Goal: Navigation & Orientation: Find specific page/section

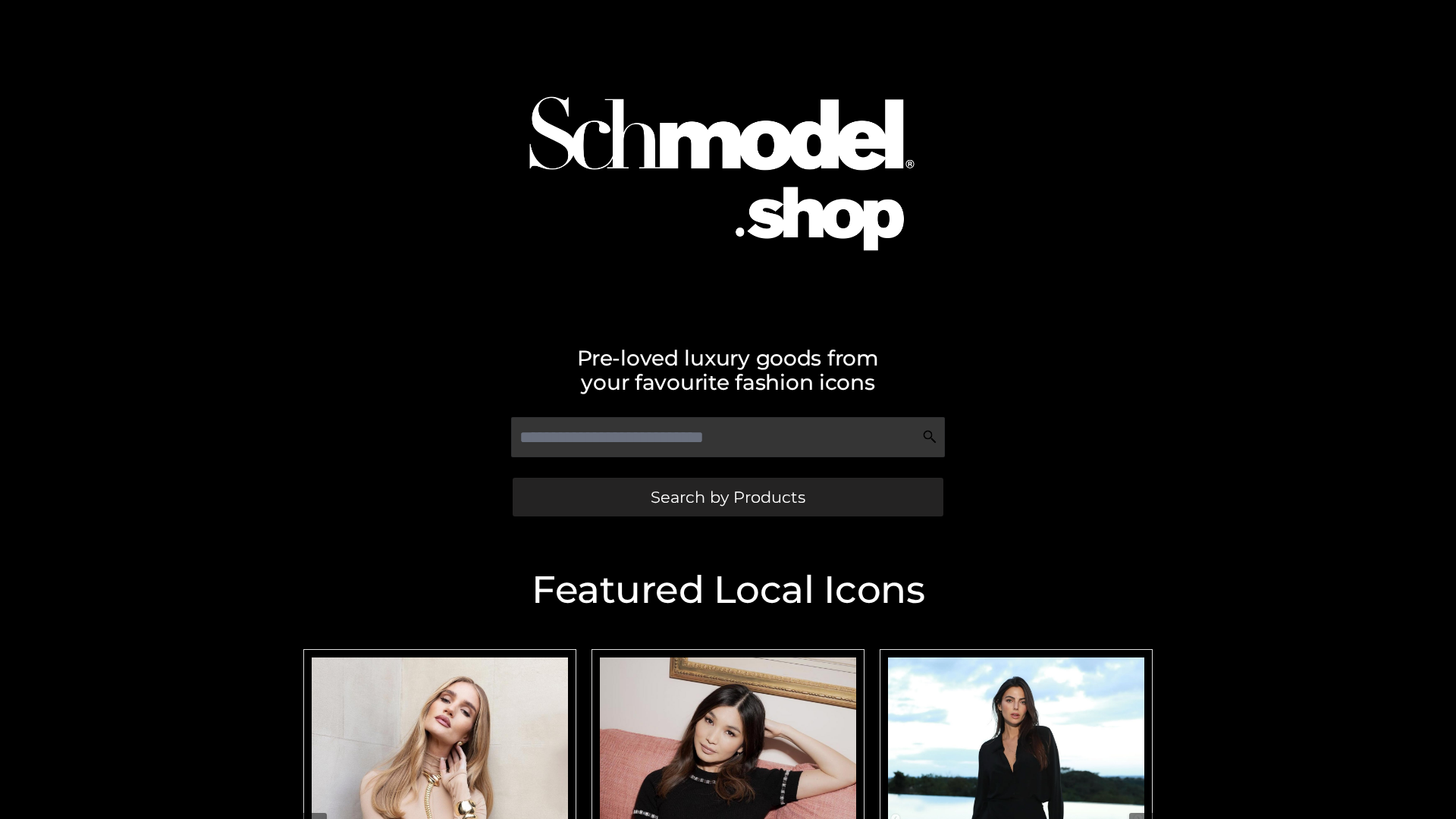
click at [727, 496] on span "Search by Products" at bounding box center [728, 496] width 155 height 16
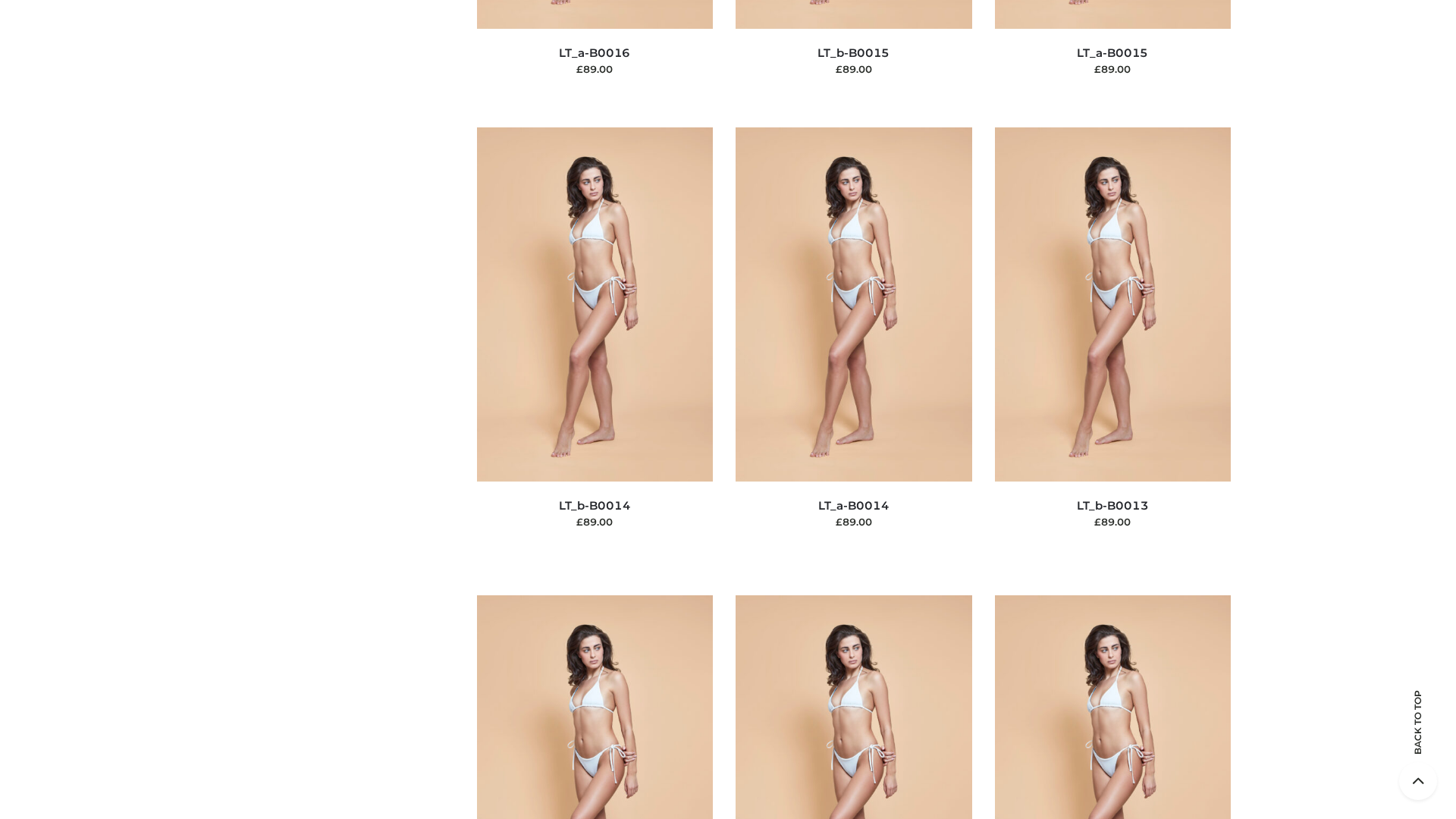
scroll to position [5392, 0]
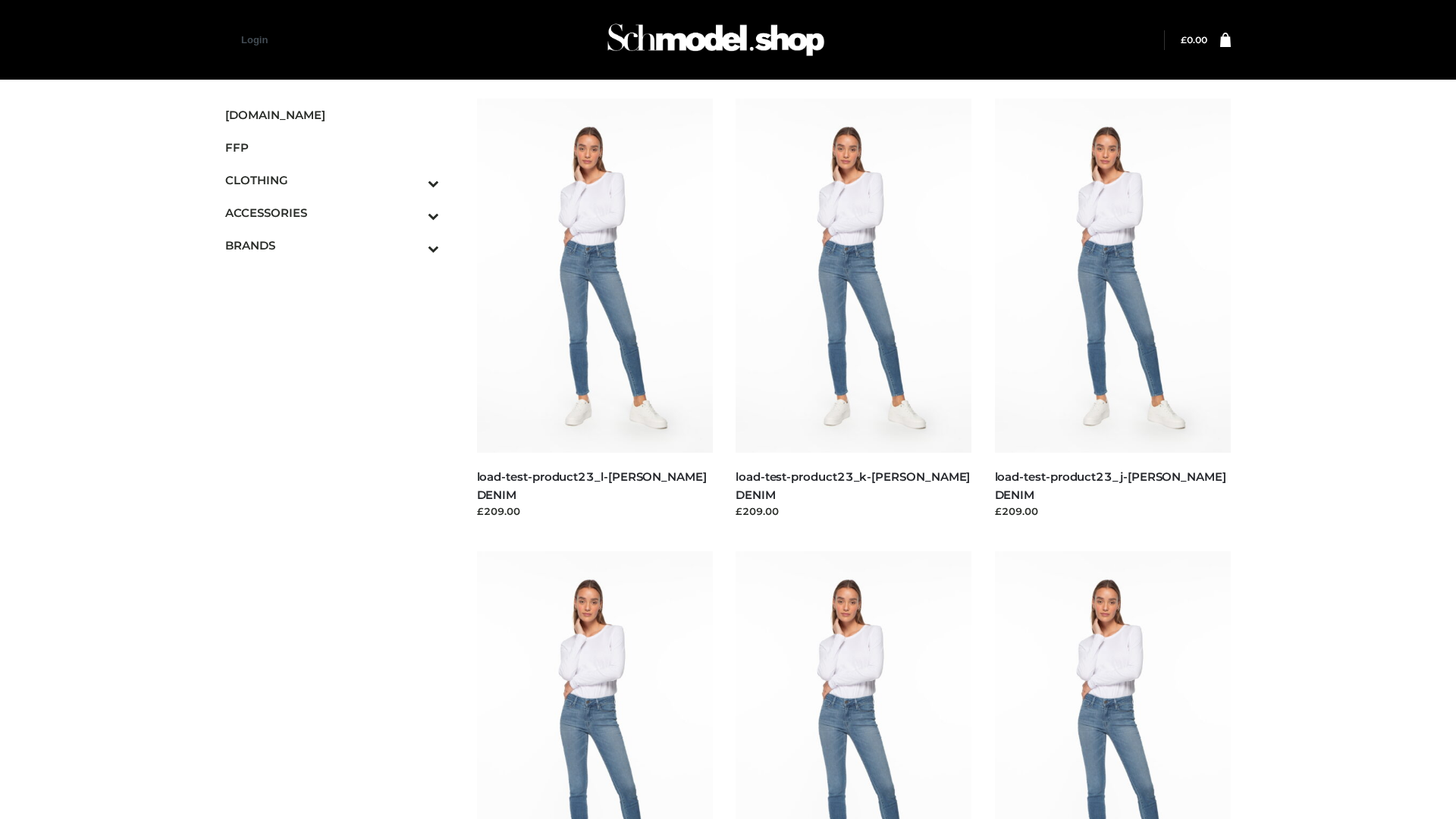
scroll to position [1330, 0]
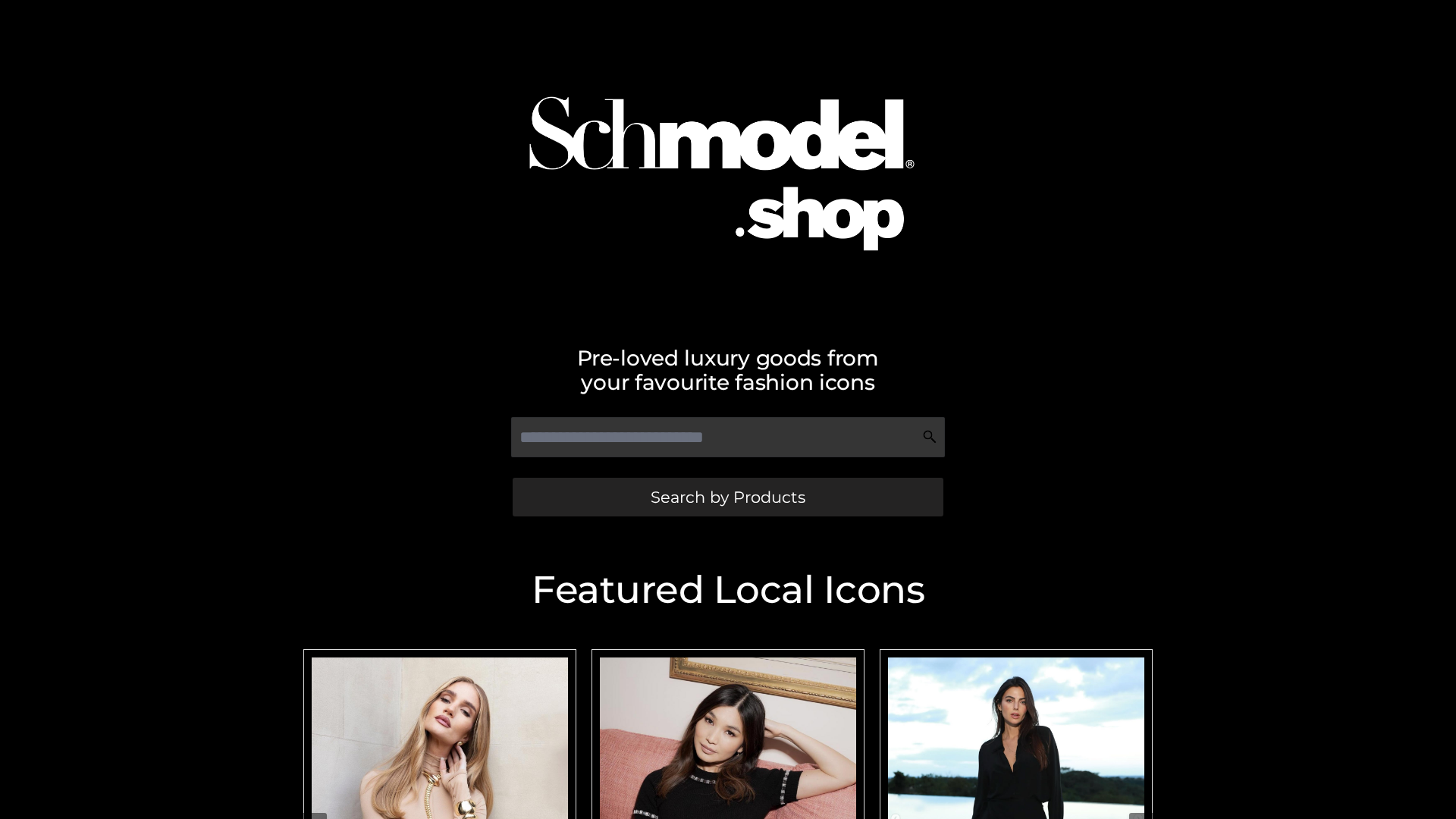
click at [727, 496] on span "Search by Products" at bounding box center [728, 496] width 155 height 16
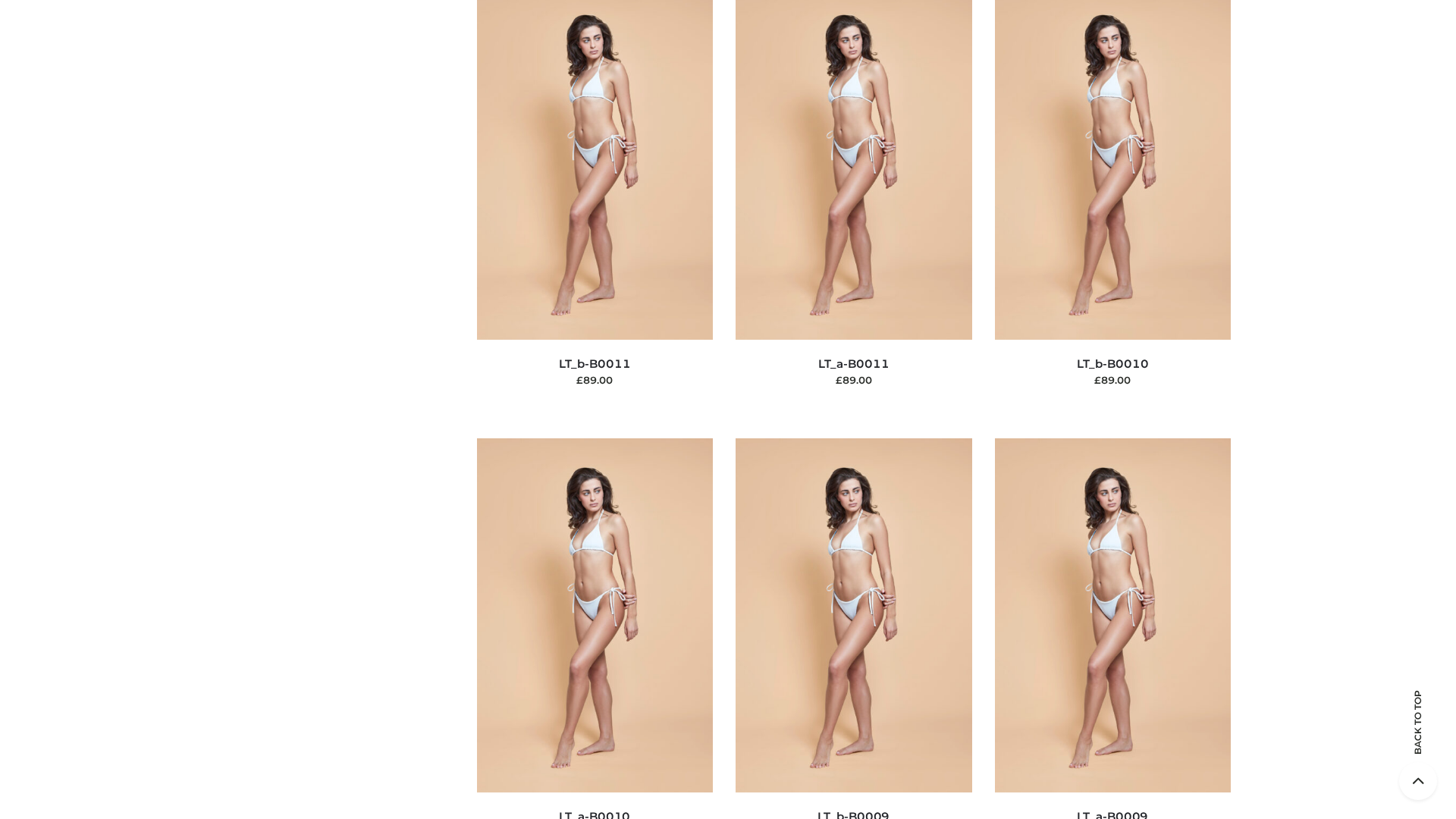
scroll to position [6808, 0]
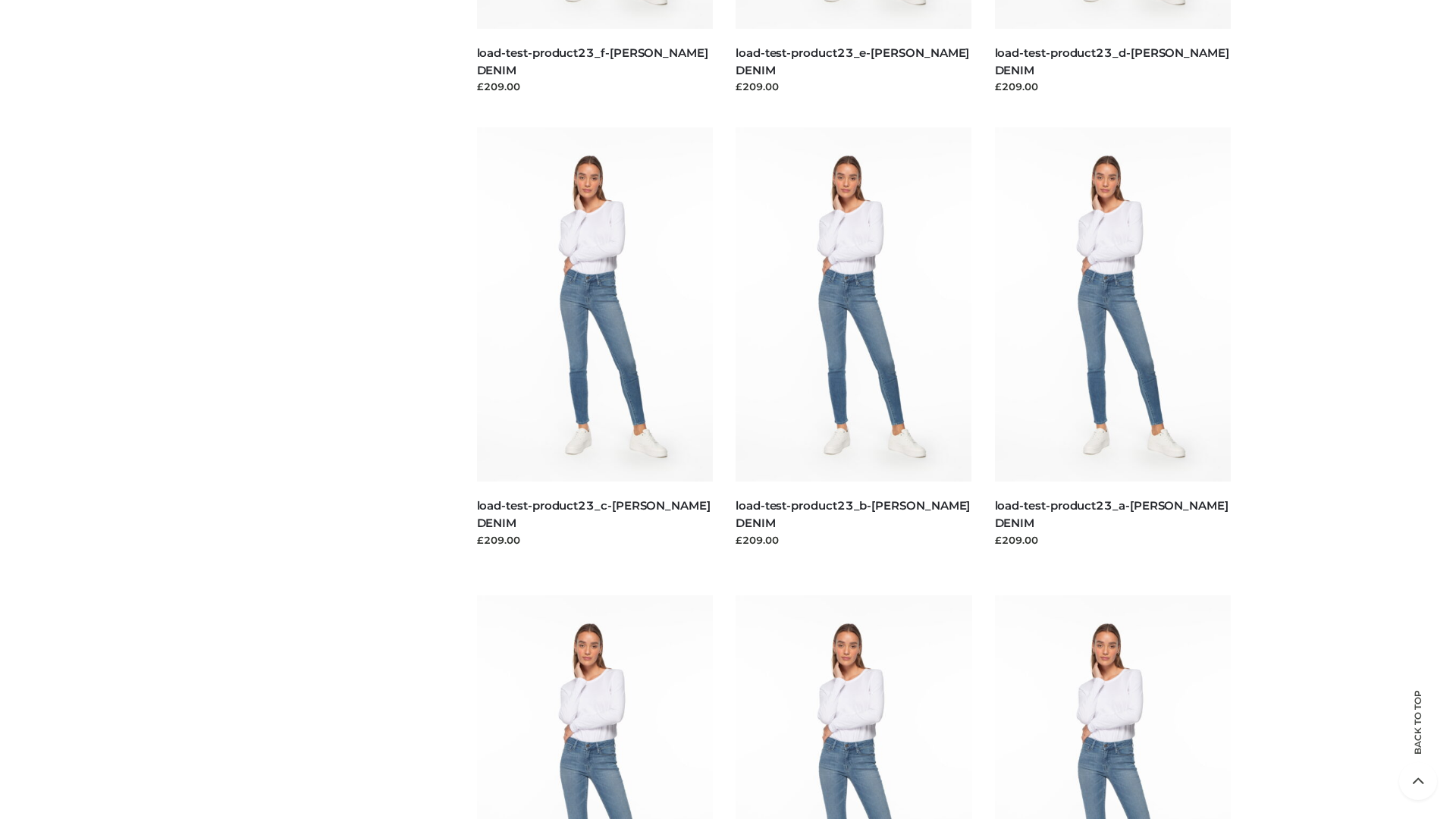
scroll to position [1330, 0]
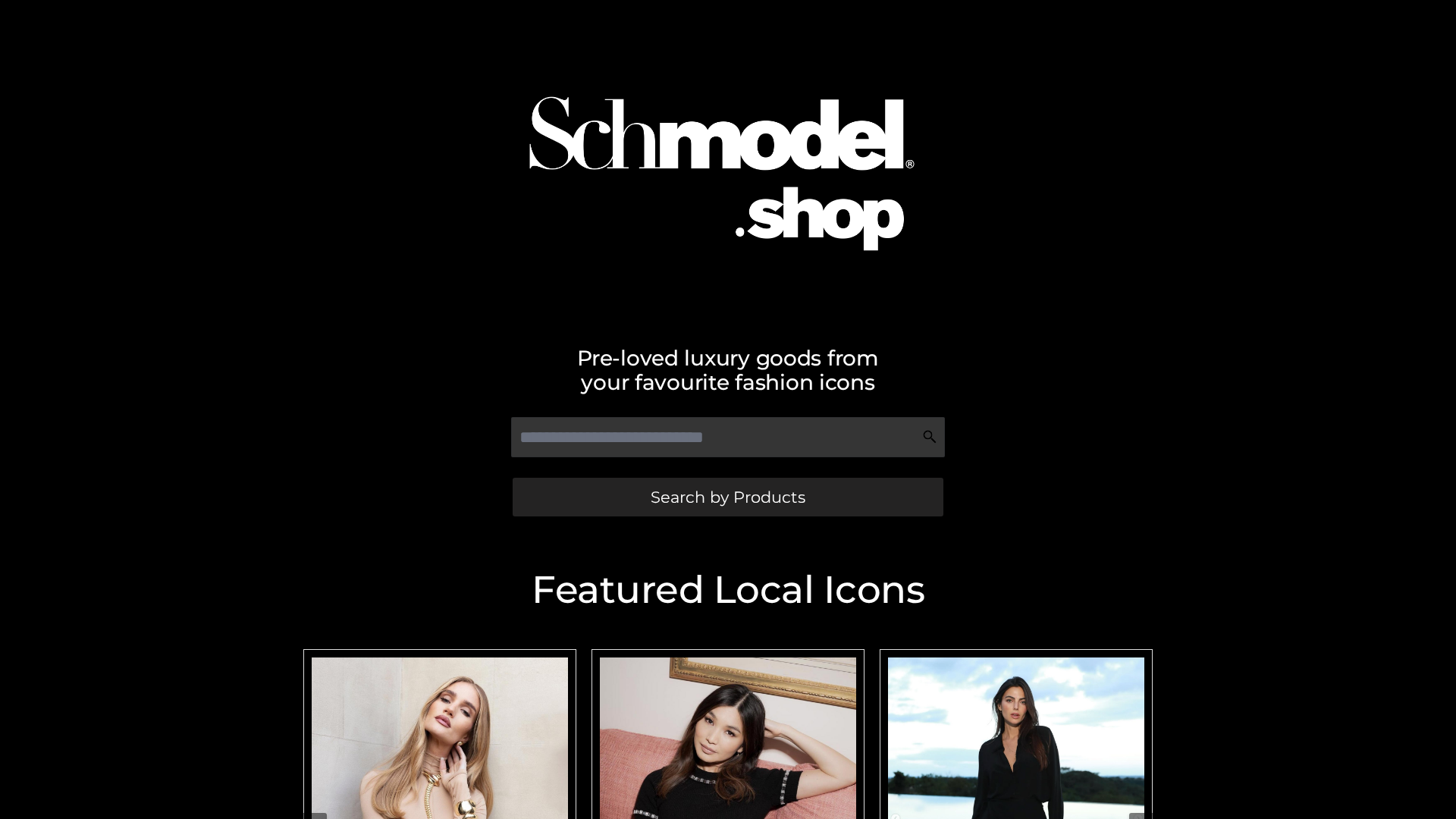
click at [727, 496] on span "Search by Products" at bounding box center [728, 496] width 155 height 16
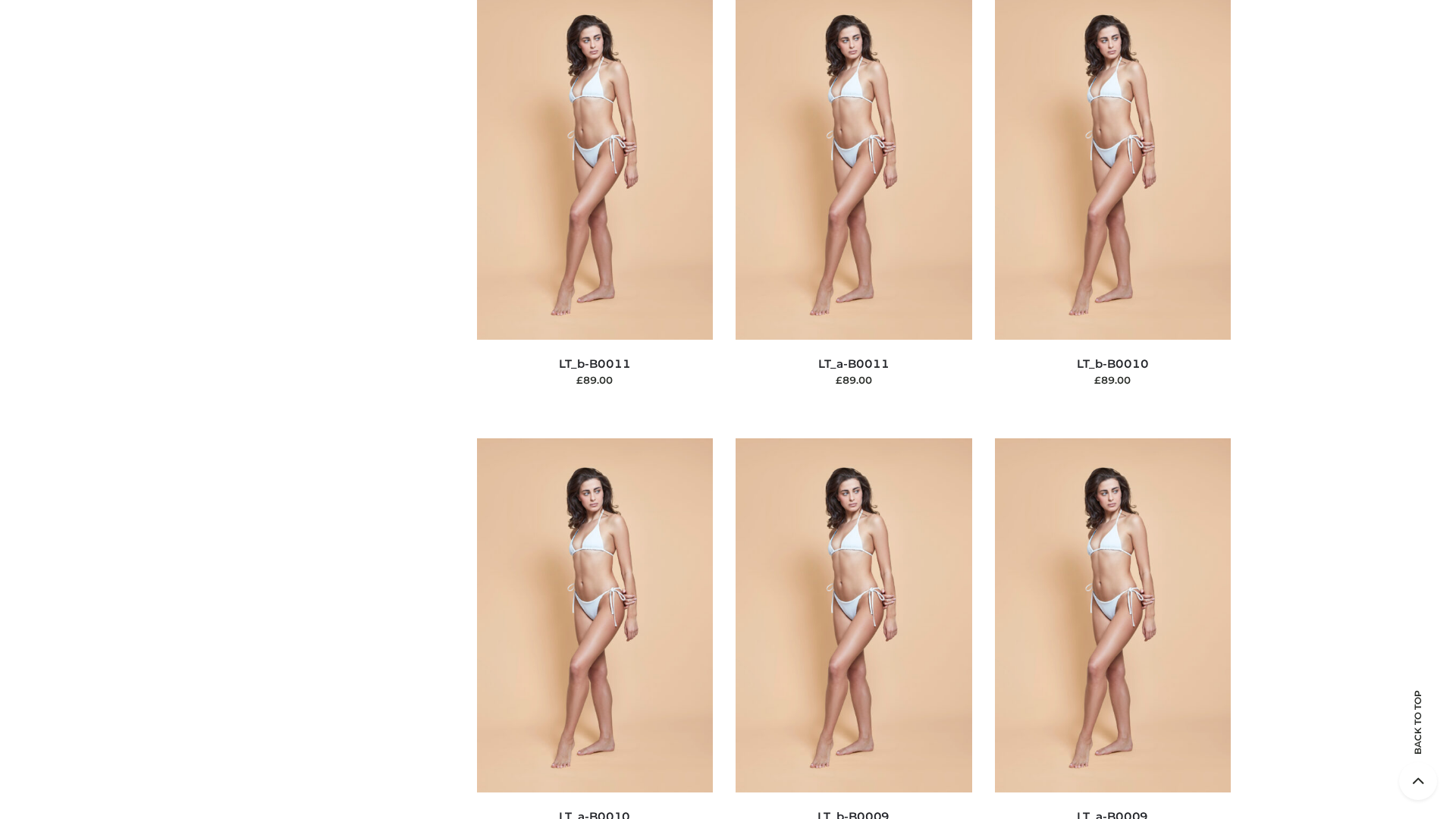
scroll to position [6808, 0]
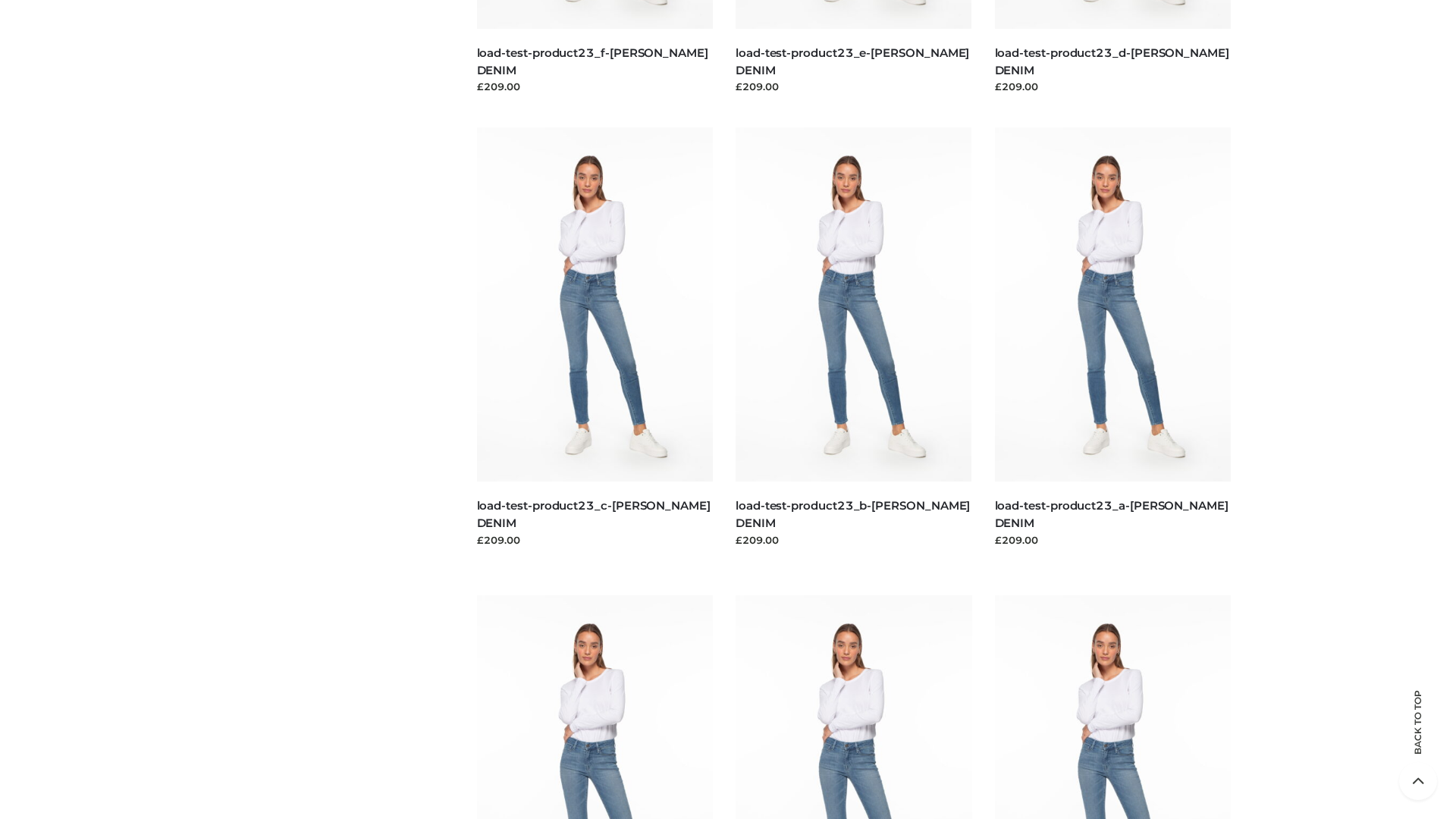
scroll to position [1330, 0]
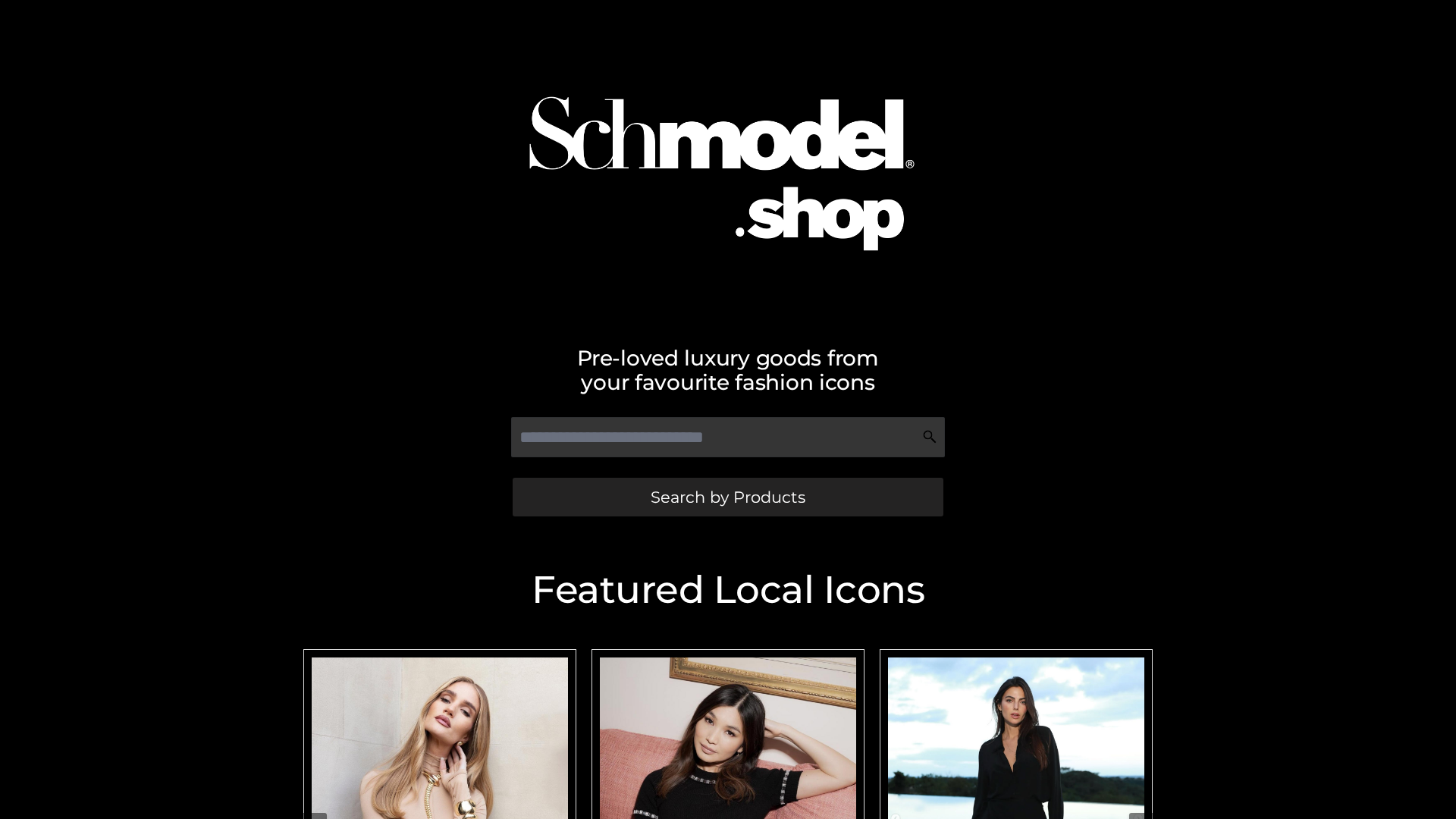
click at [727, 496] on span "Search by Products" at bounding box center [728, 496] width 155 height 16
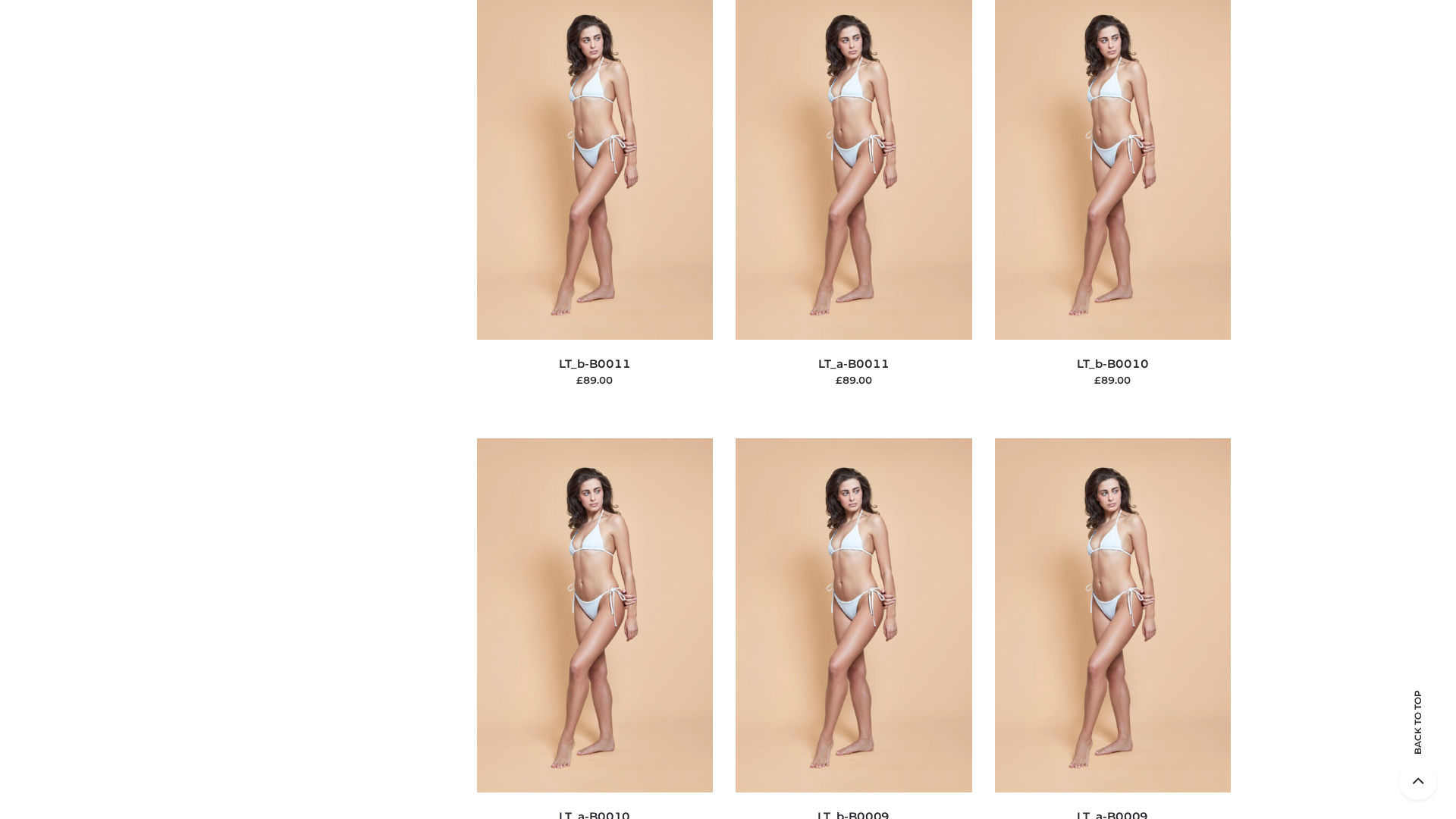
scroll to position [6808, 0]
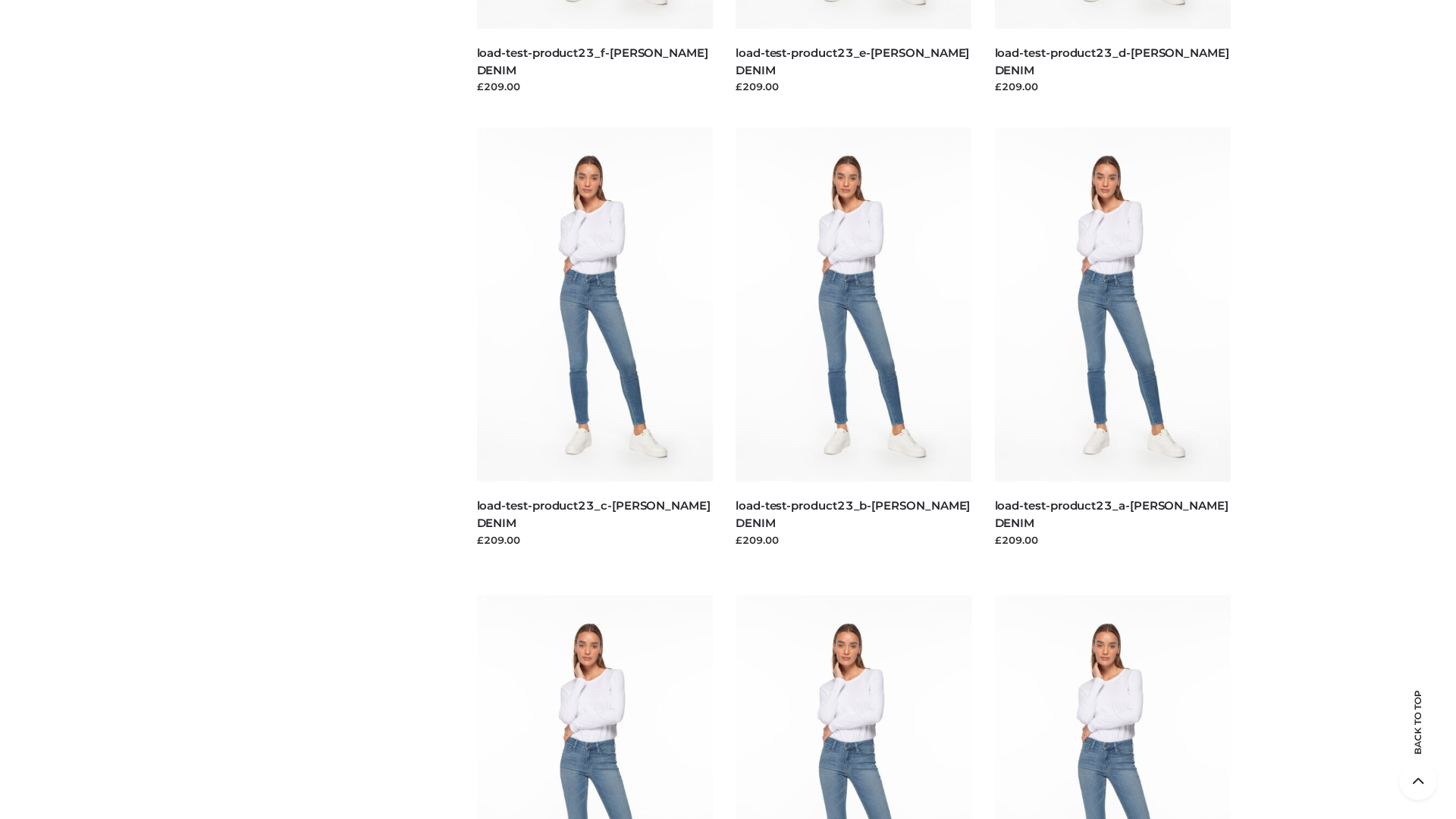
scroll to position [1330, 0]
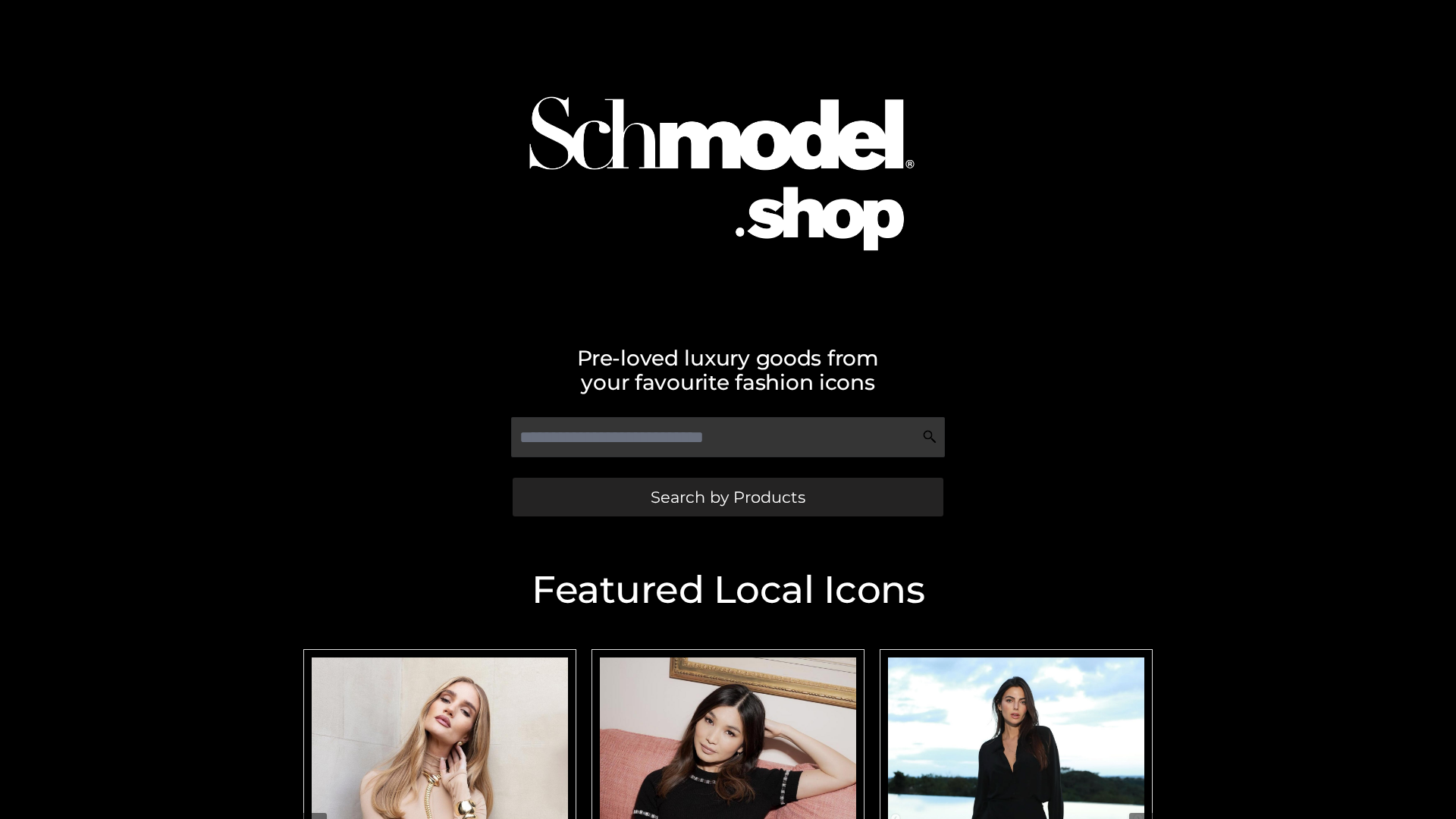
click at [727, 496] on span "Search by Products" at bounding box center [728, 496] width 155 height 16
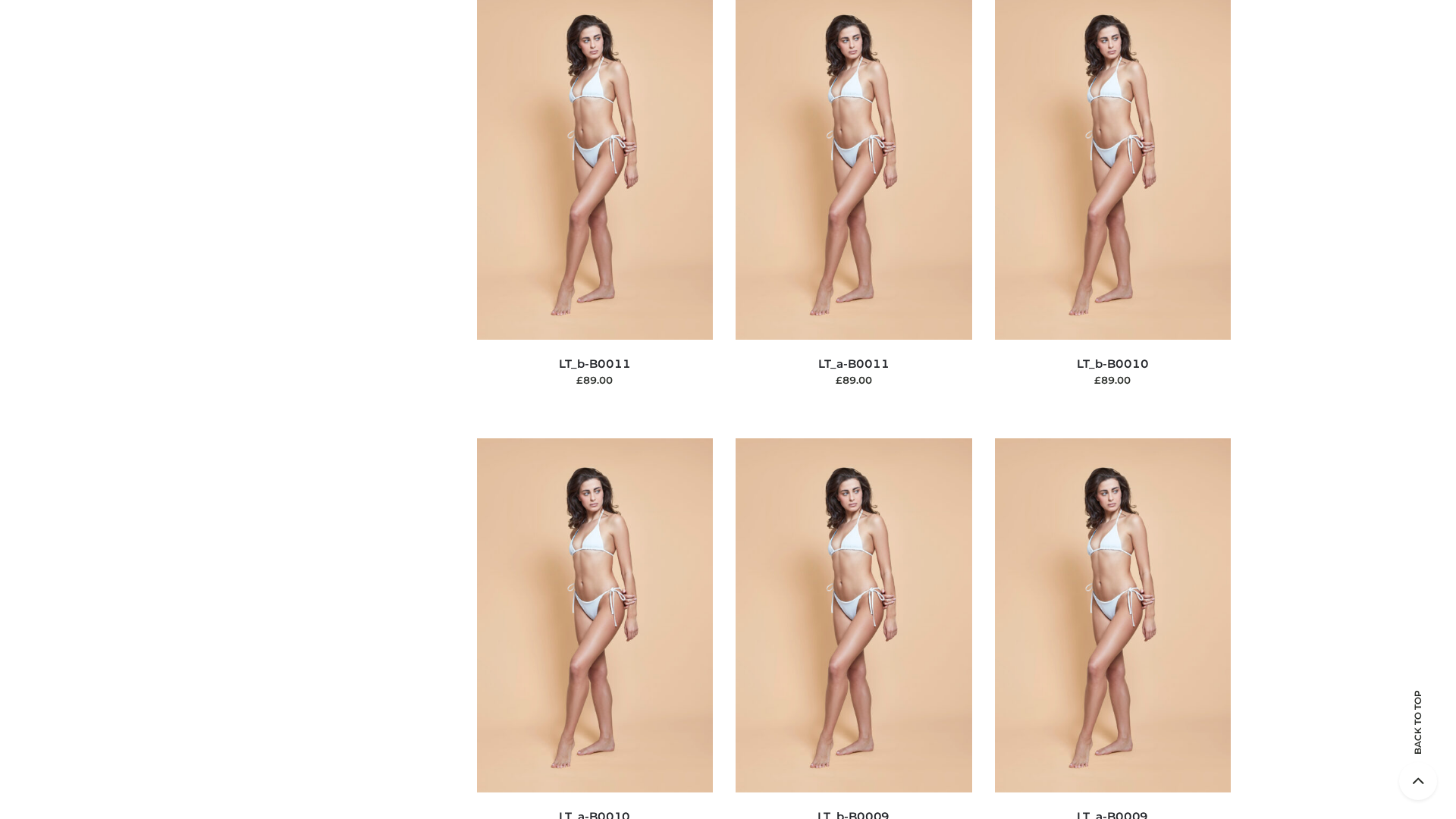
scroll to position [6808, 0]
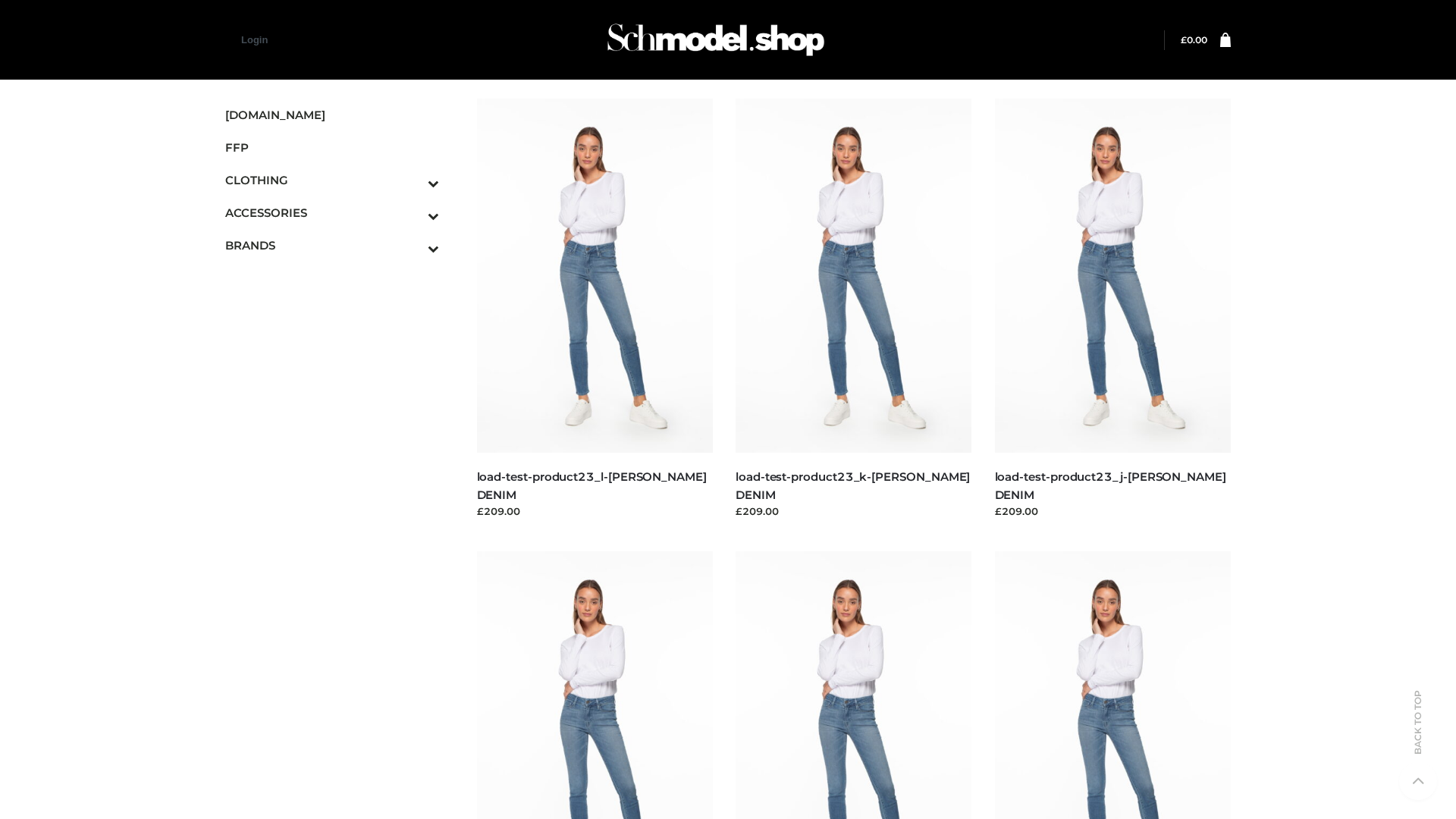
scroll to position [1330, 0]
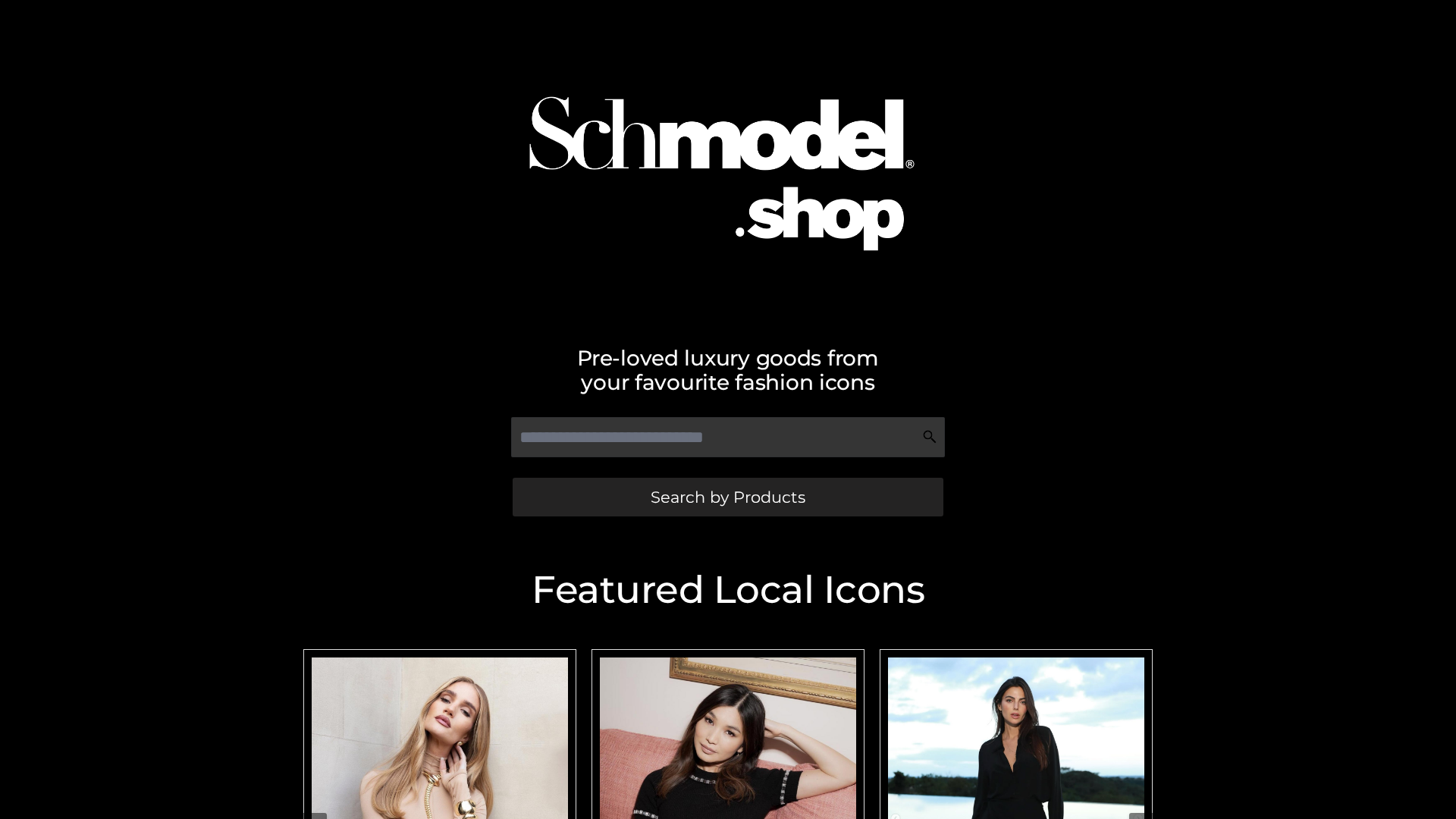
click at [727, 496] on span "Search by Products" at bounding box center [728, 496] width 155 height 16
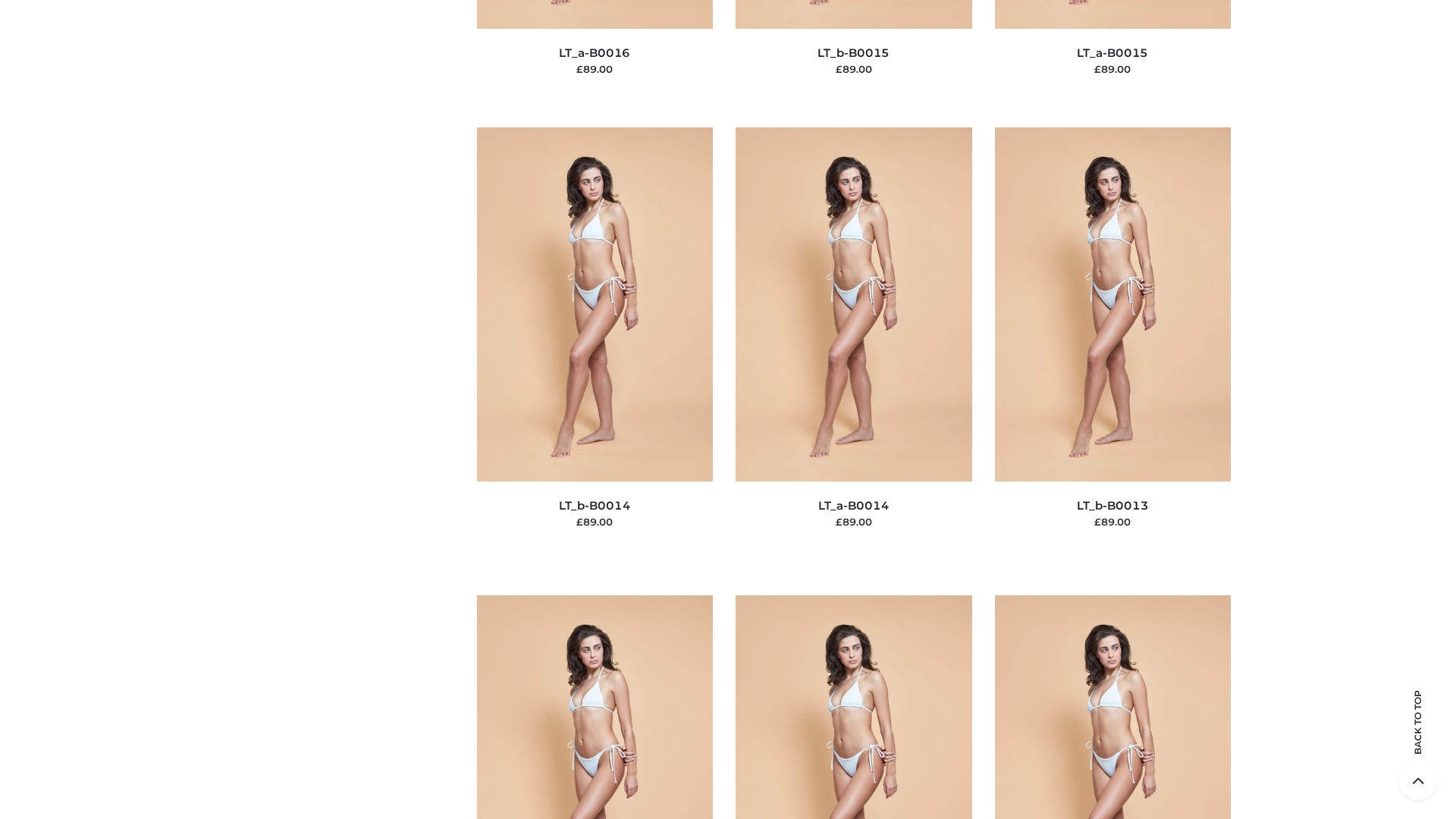
scroll to position [5392, 0]
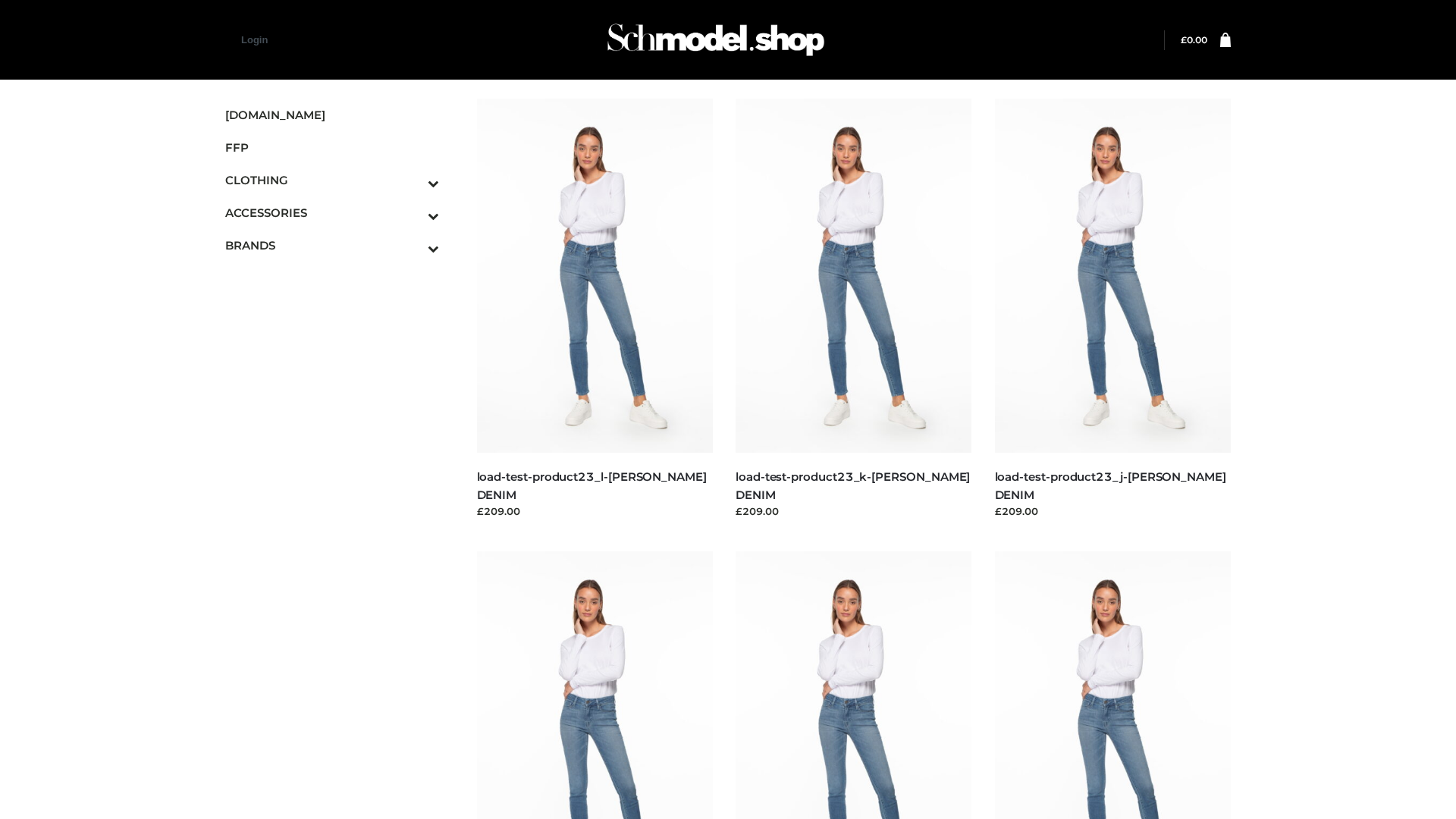
scroll to position [1330, 0]
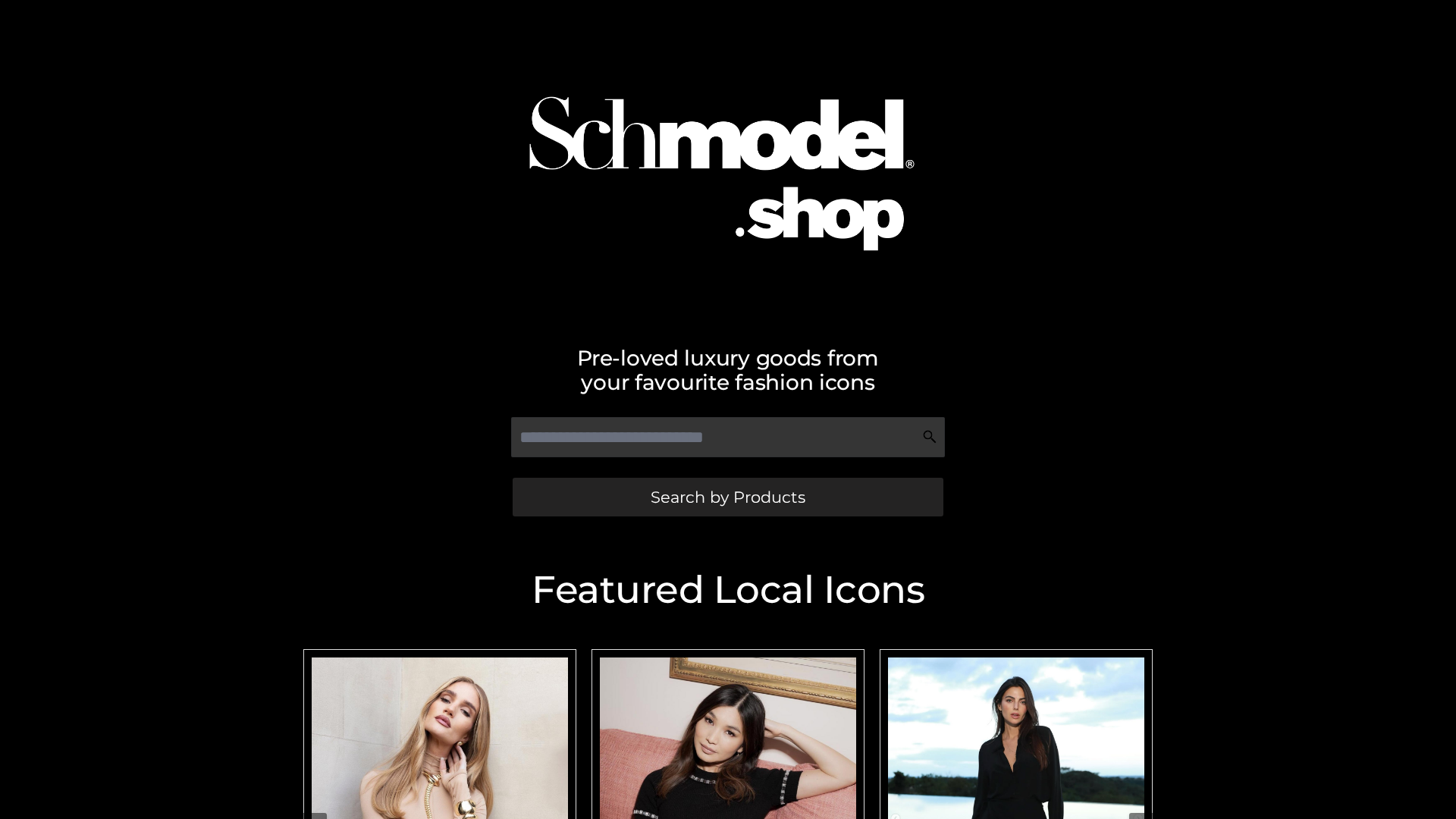
click at [727, 496] on span "Search by Products" at bounding box center [728, 496] width 155 height 16
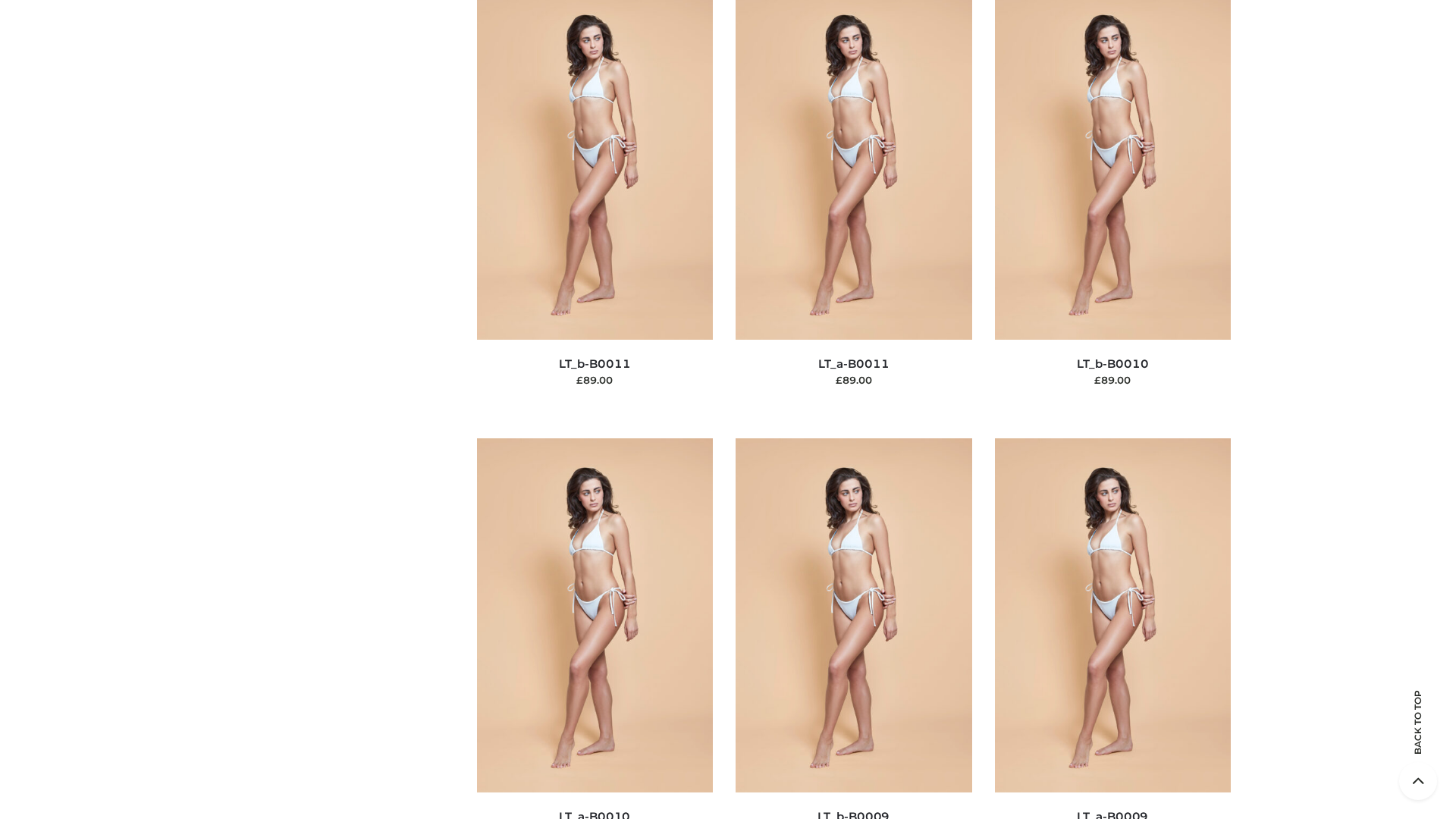
scroll to position [6808, 0]
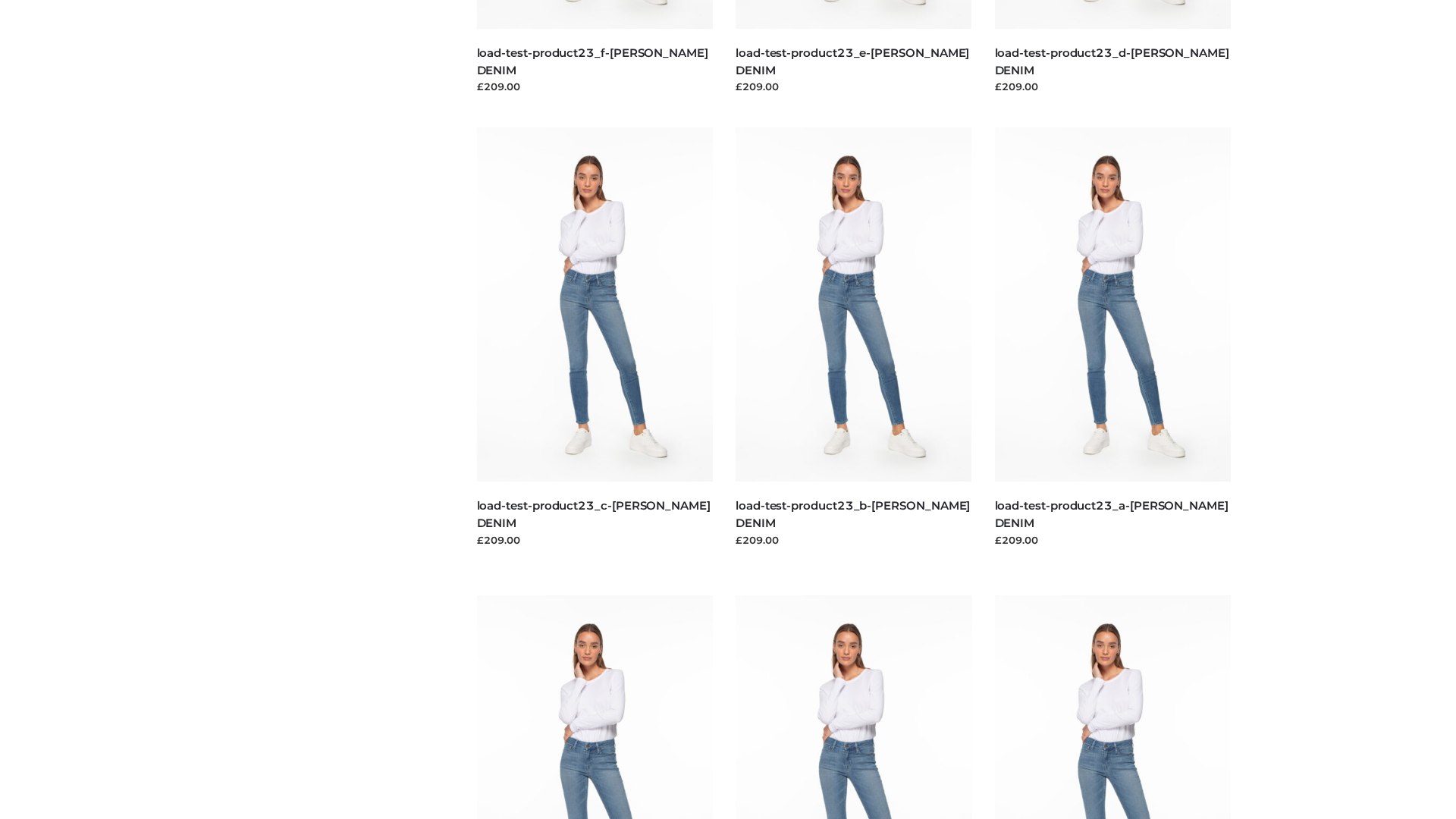
scroll to position [1330, 0]
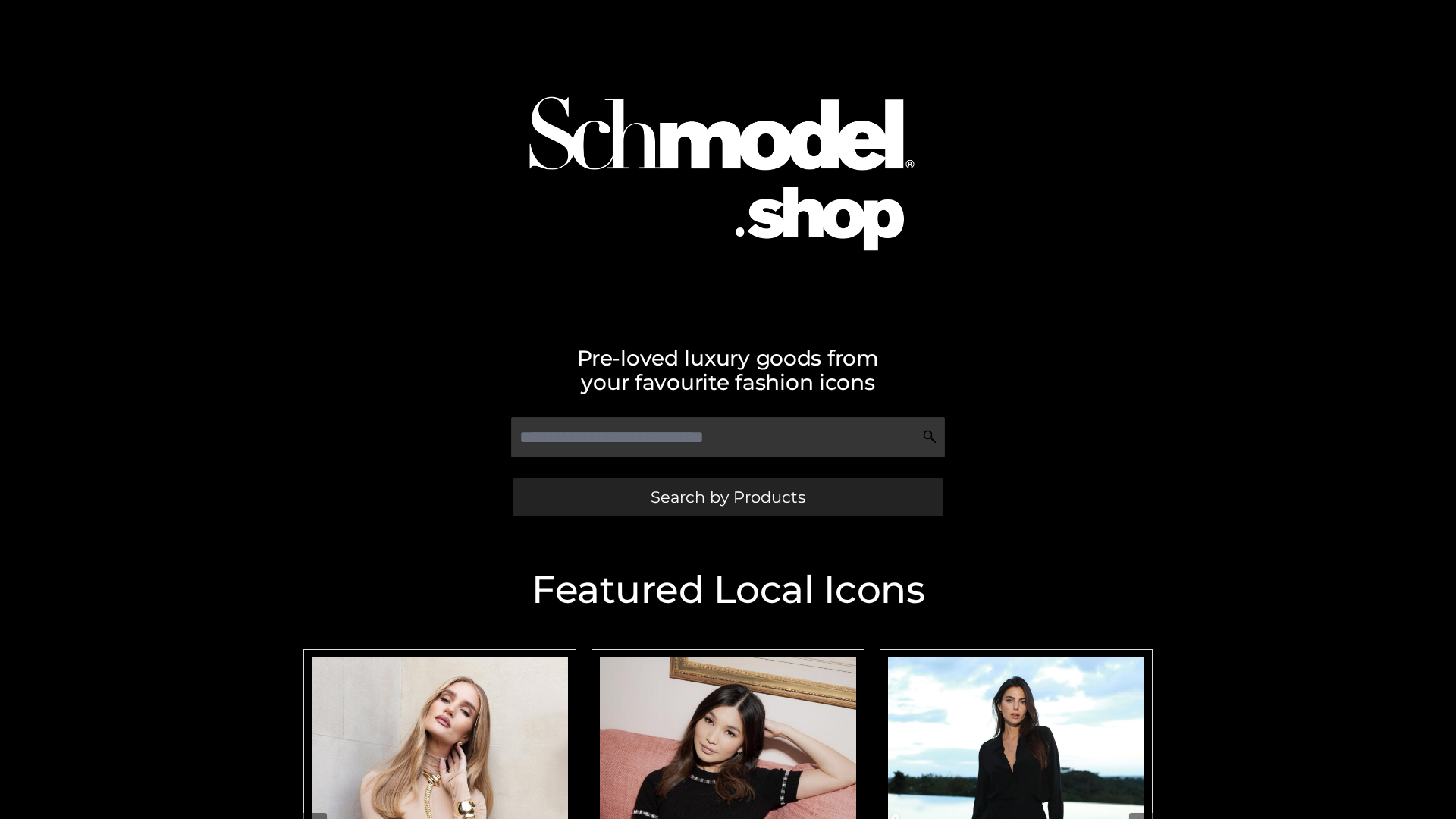
click at [727, 496] on span "Search by Products" at bounding box center [728, 496] width 155 height 16
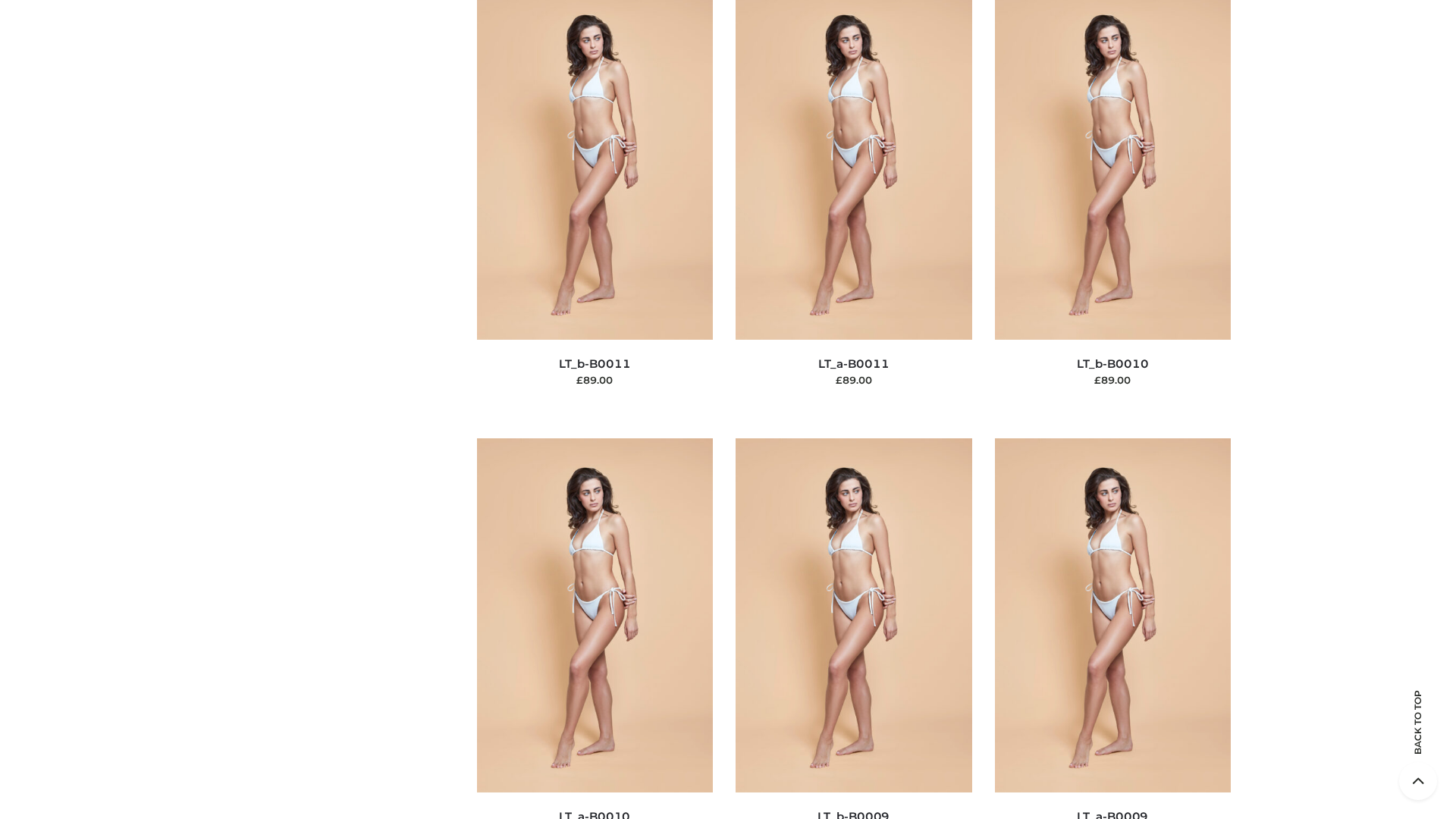
scroll to position [6808, 0]
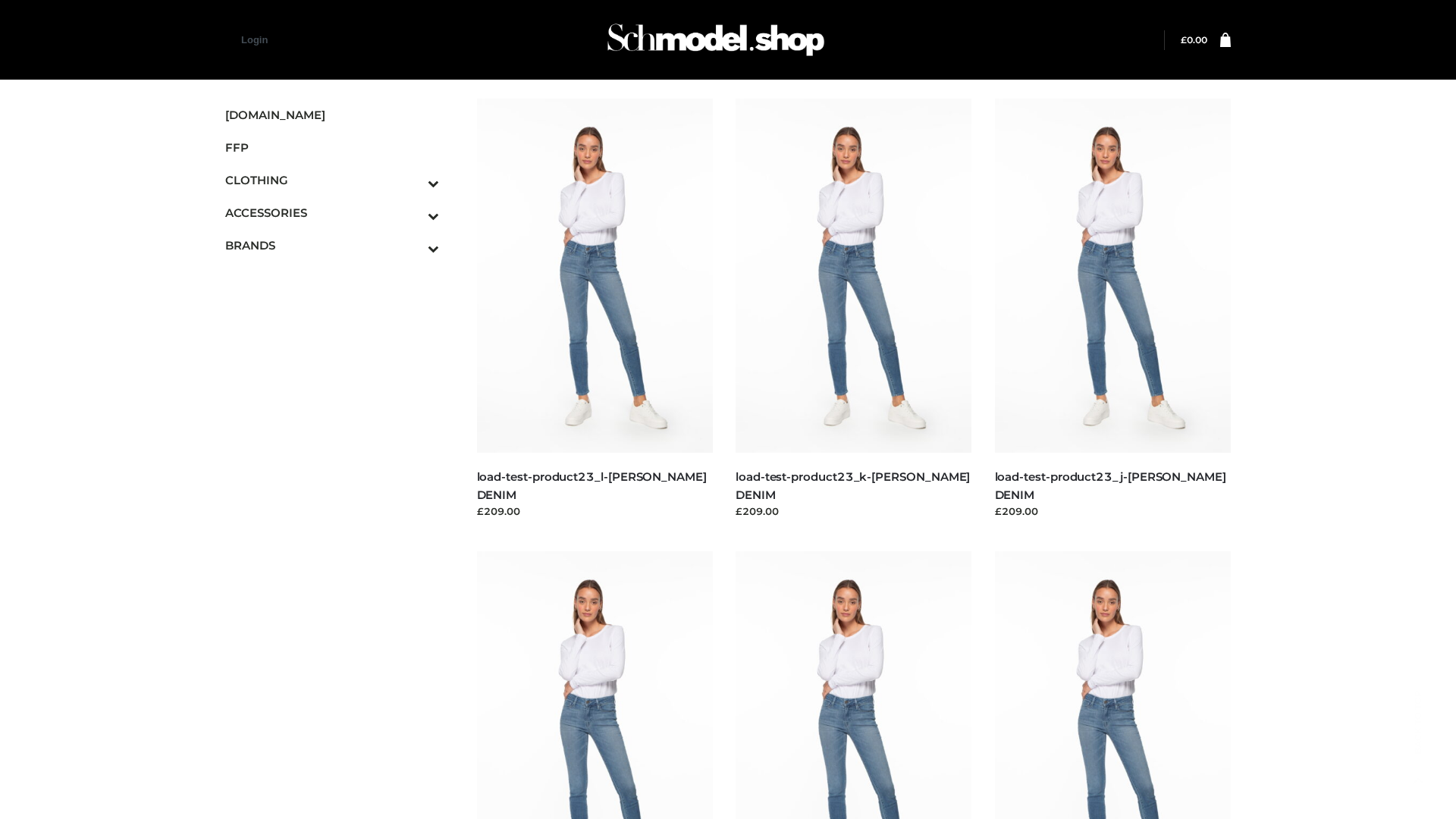
scroll to position [1330, 0]
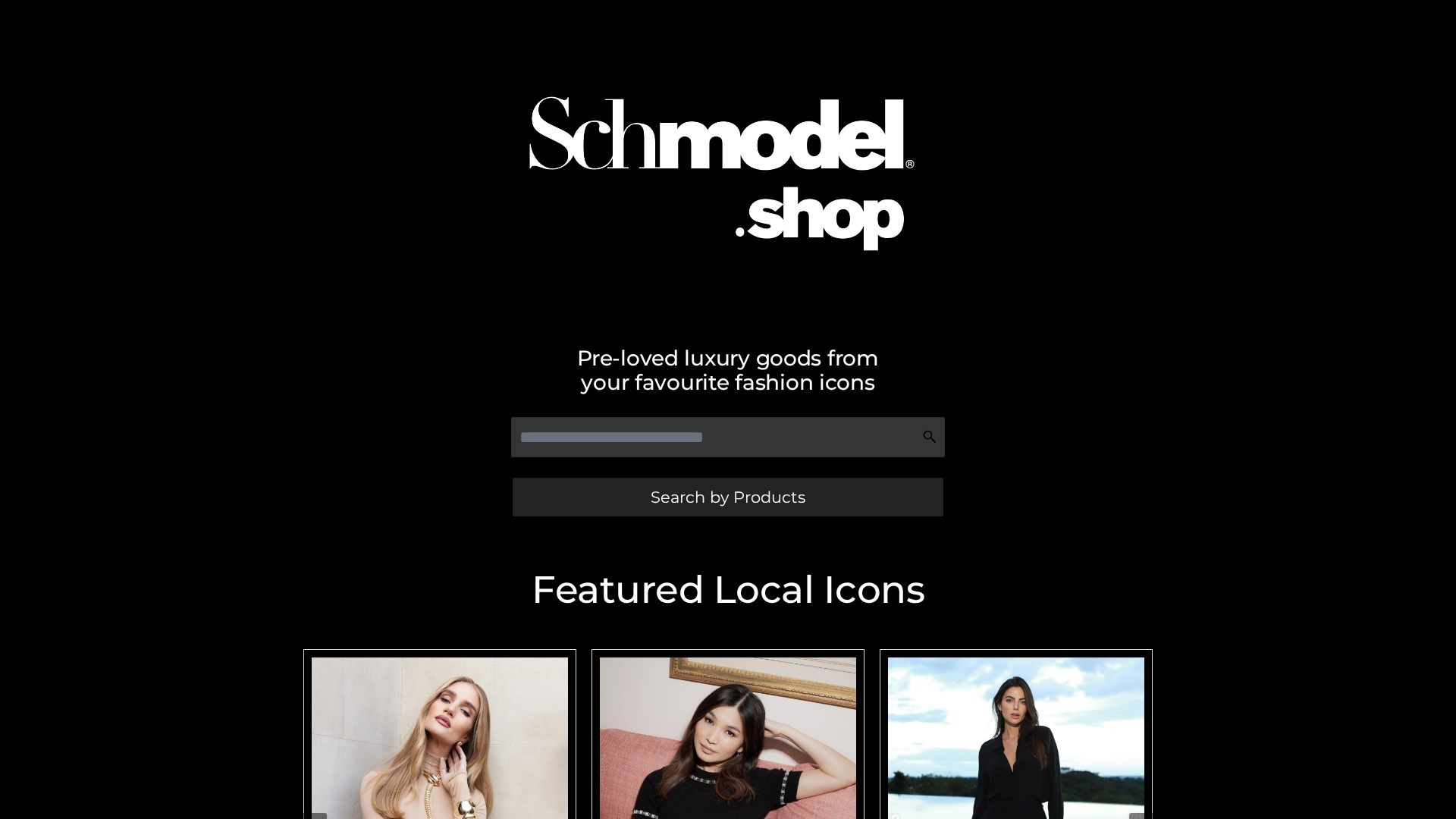
click at [727, 496] on span "Search by Products" at bounding box center [728, 496] width 155 height 16
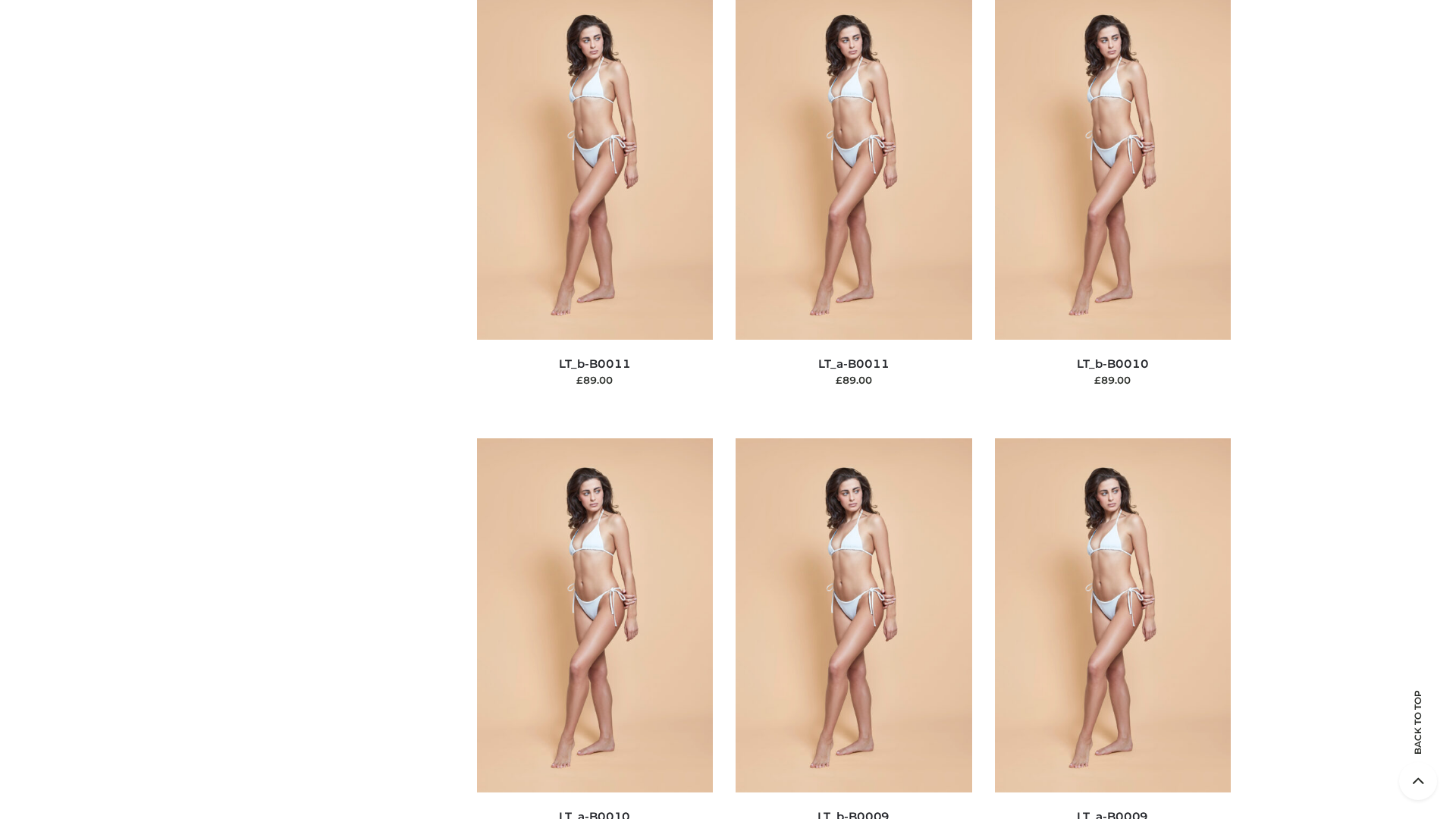
scroll to position [6808, 0]
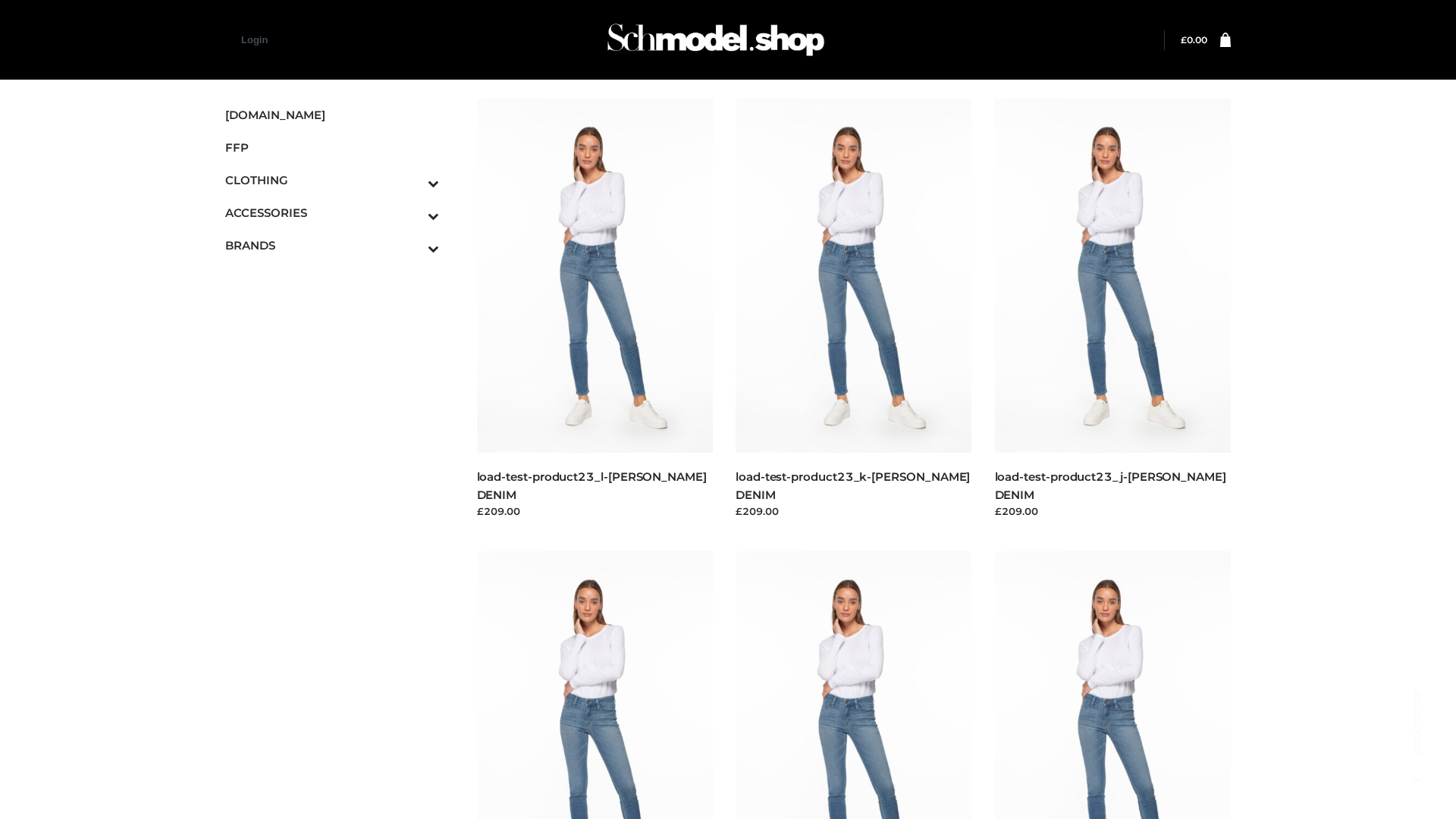
scroll to position [1330, 0]
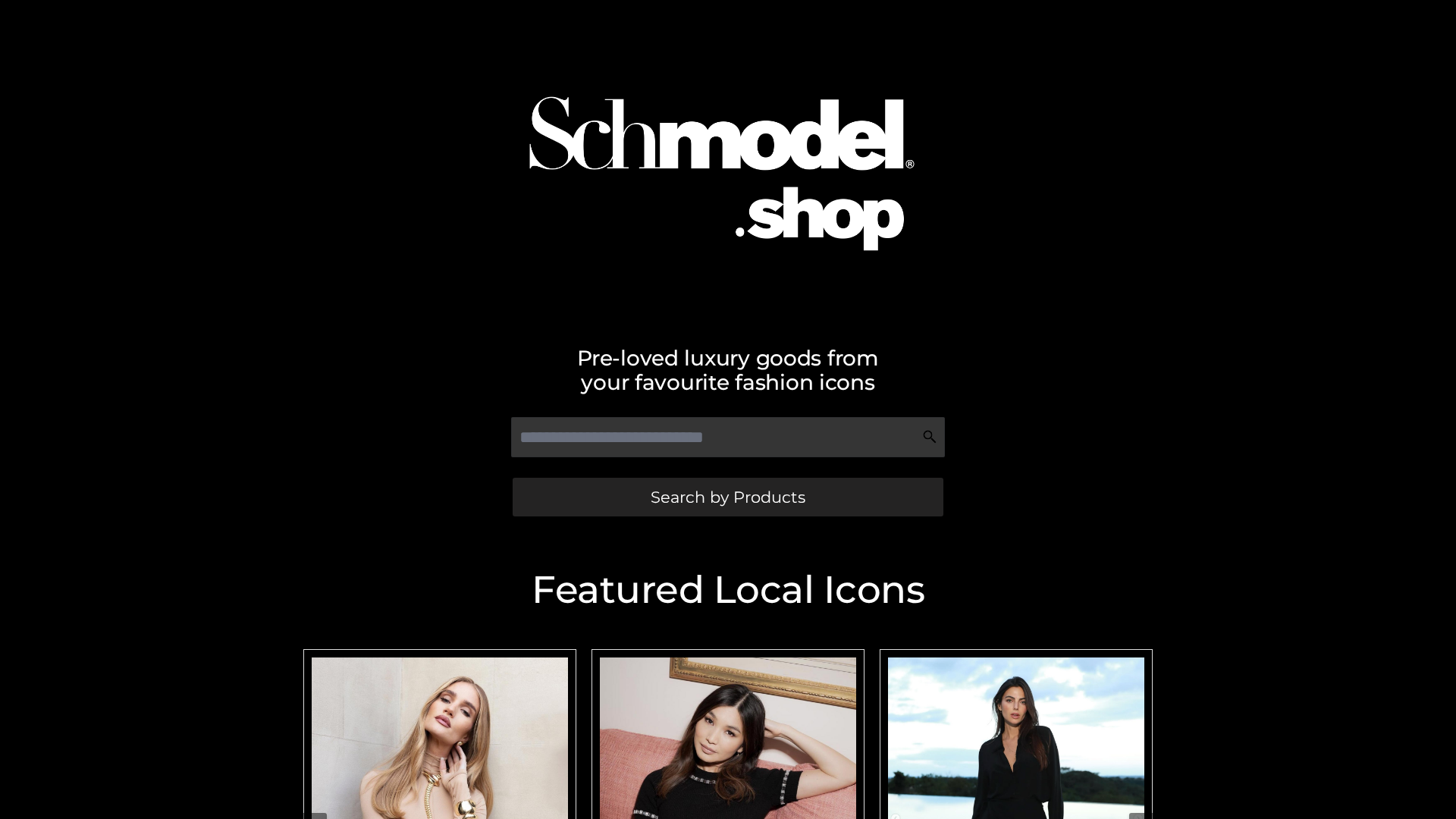
click at [727, 496] on span "Search by Products" at bounding box center [728, 496] width 155 height 16
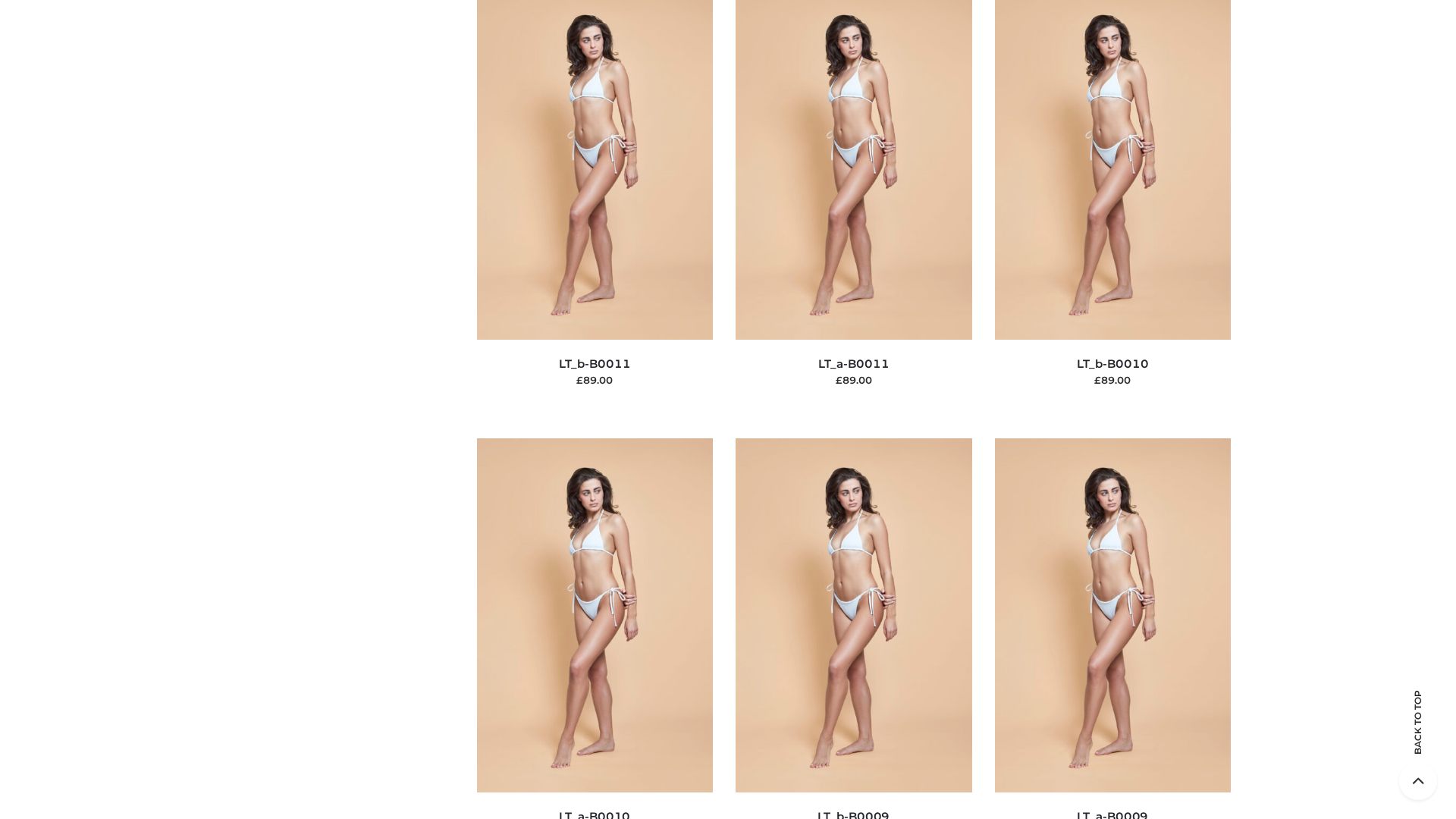
scroll to position [6808, 0]
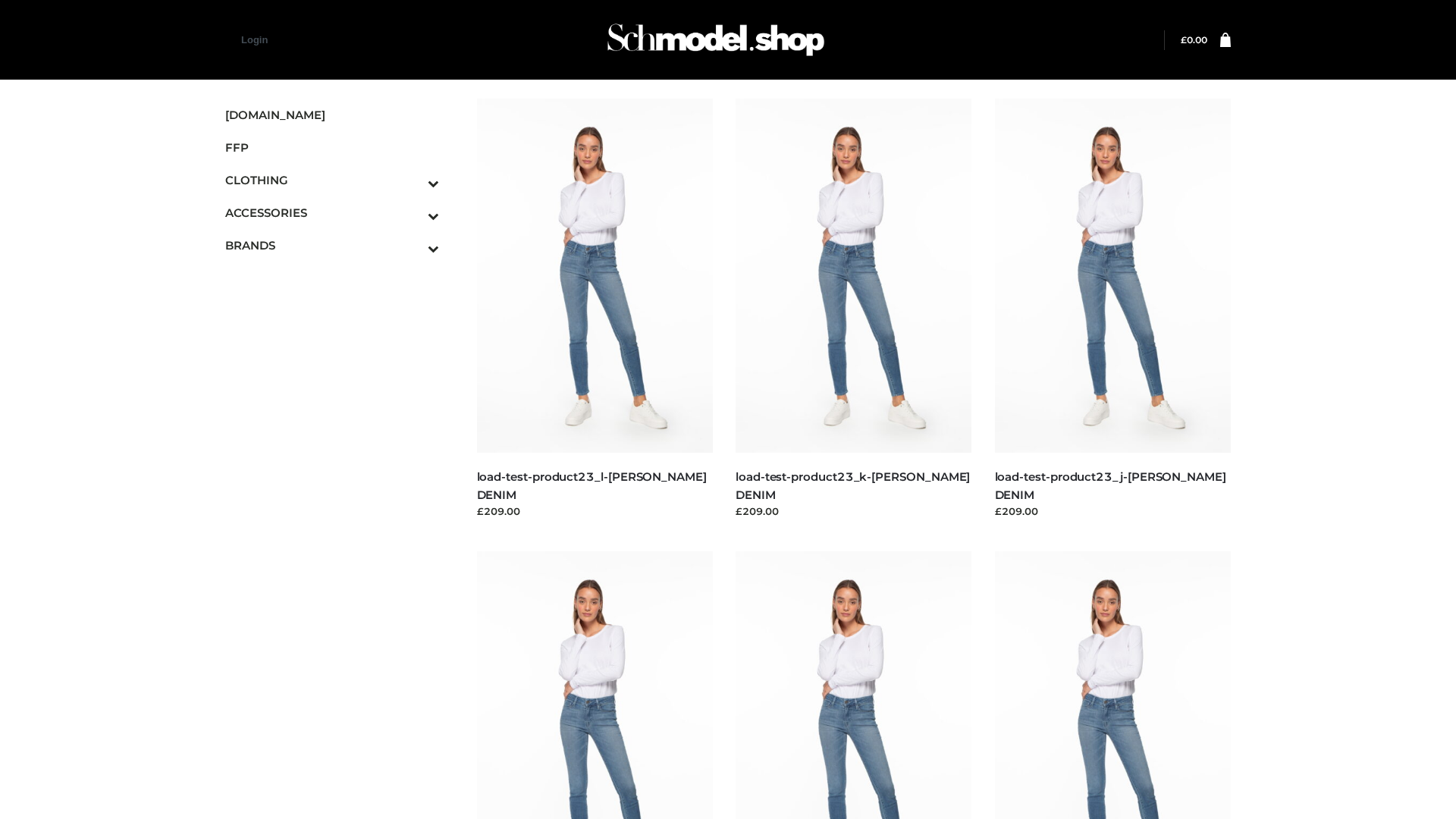
scroll to position [1330, 0]
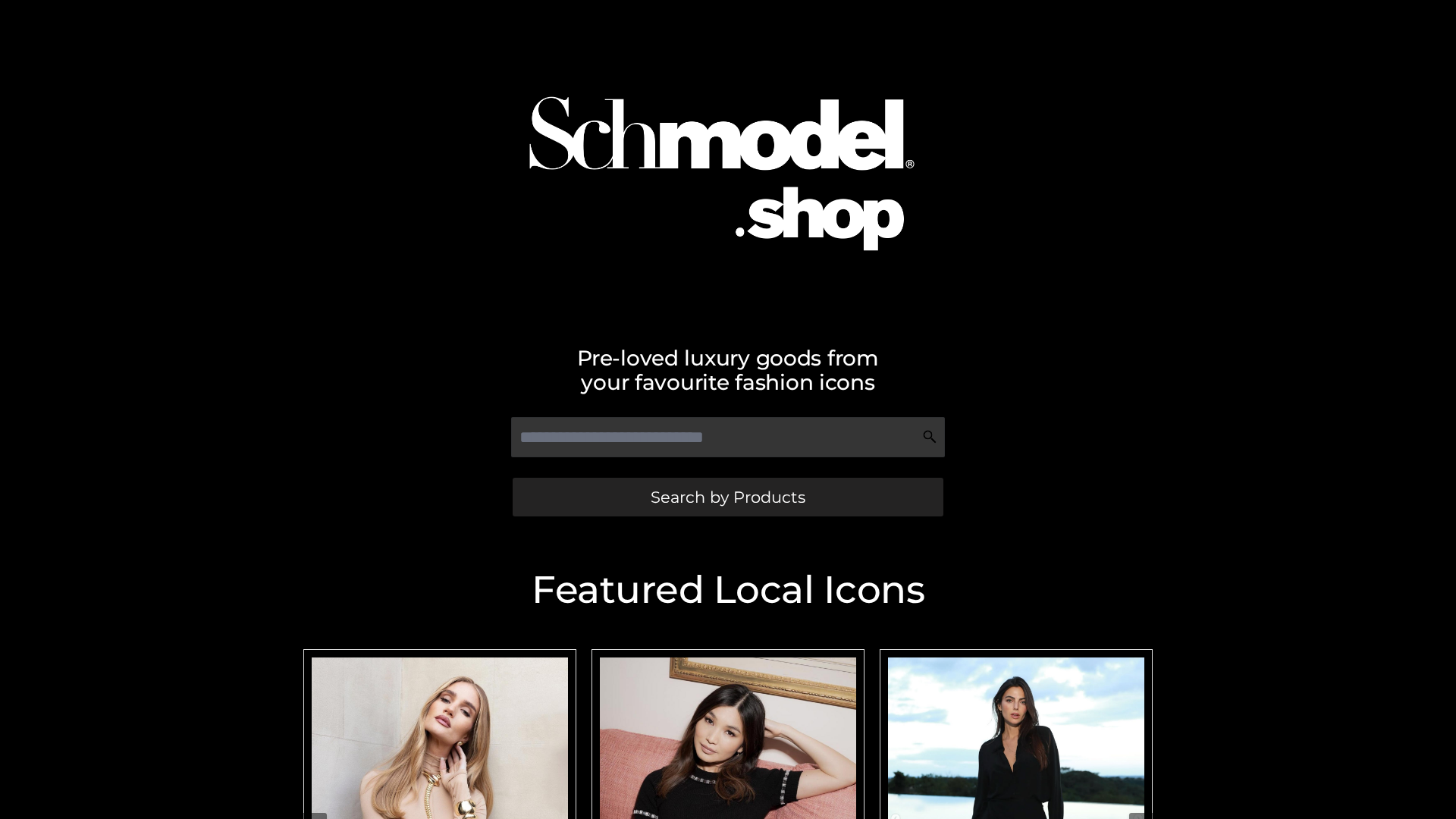
click at [727, 496] on span "Search by Products" at bounding box center [728, 496] width 155 height 16
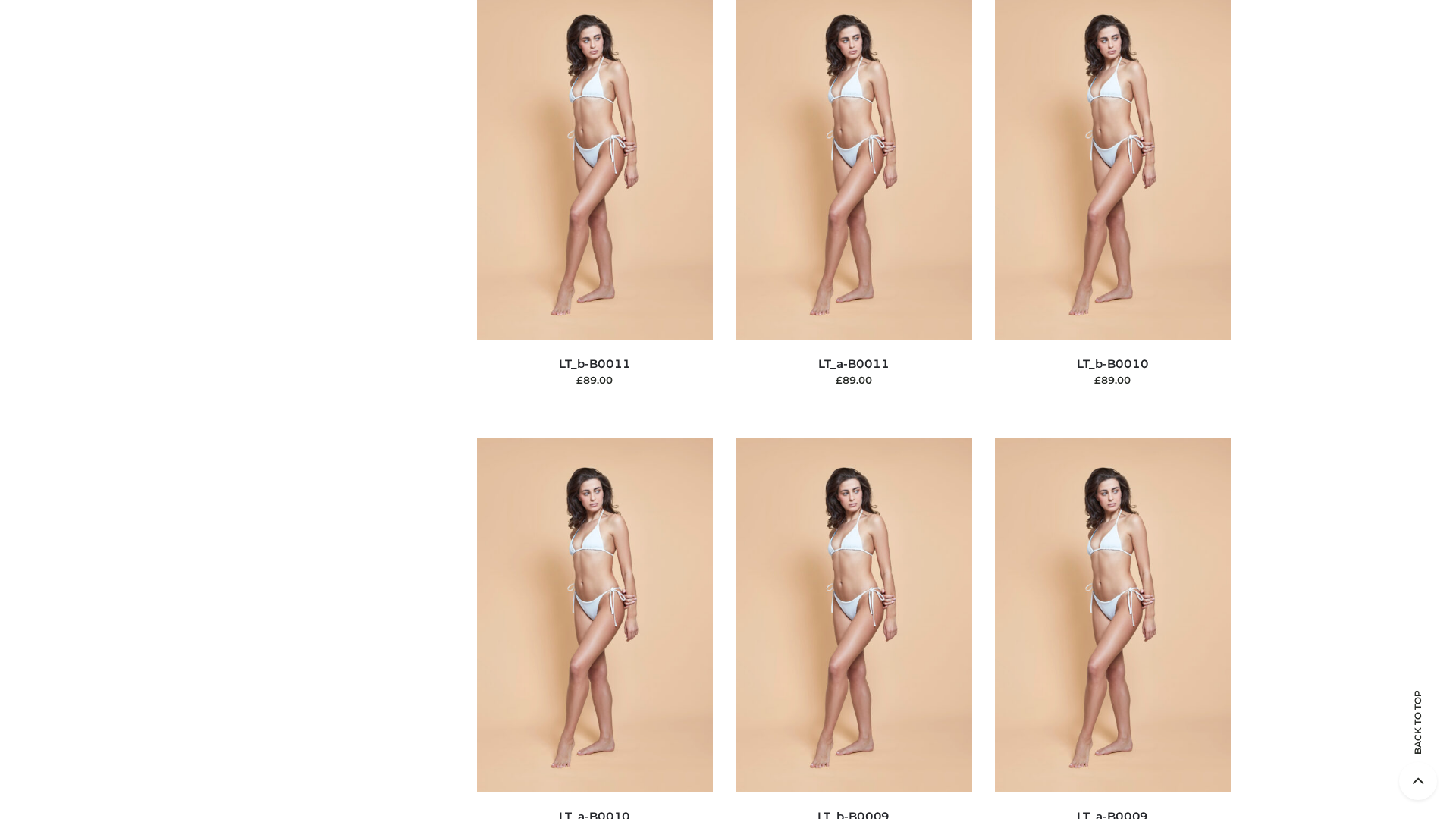
scroll to position [6808, 0]
